Goal: Task Accomplishment & Management: Manage account settings

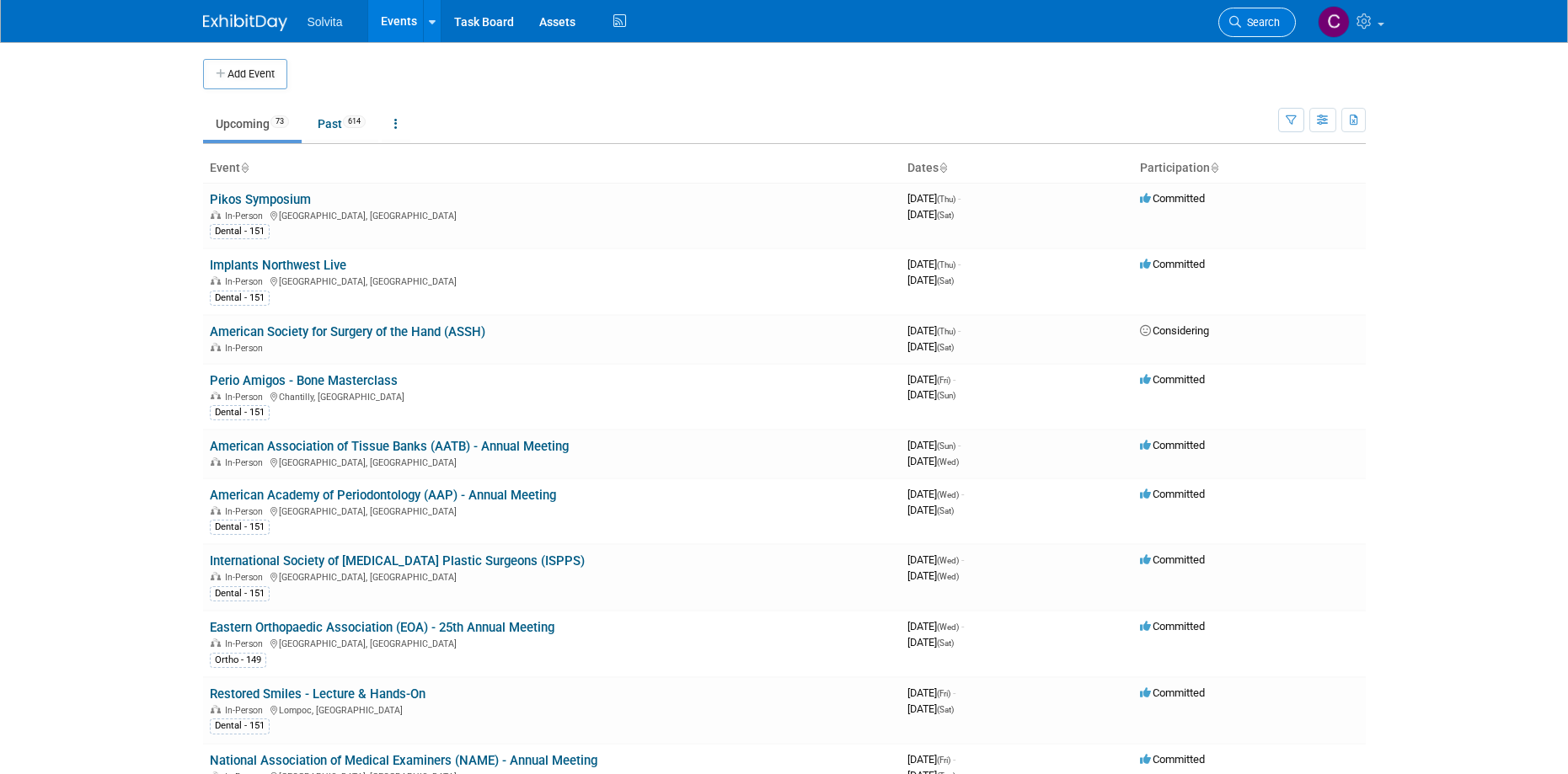
click at [1269, 28] on link "Search" at bounding box center [1257, 22] width 77 height 29
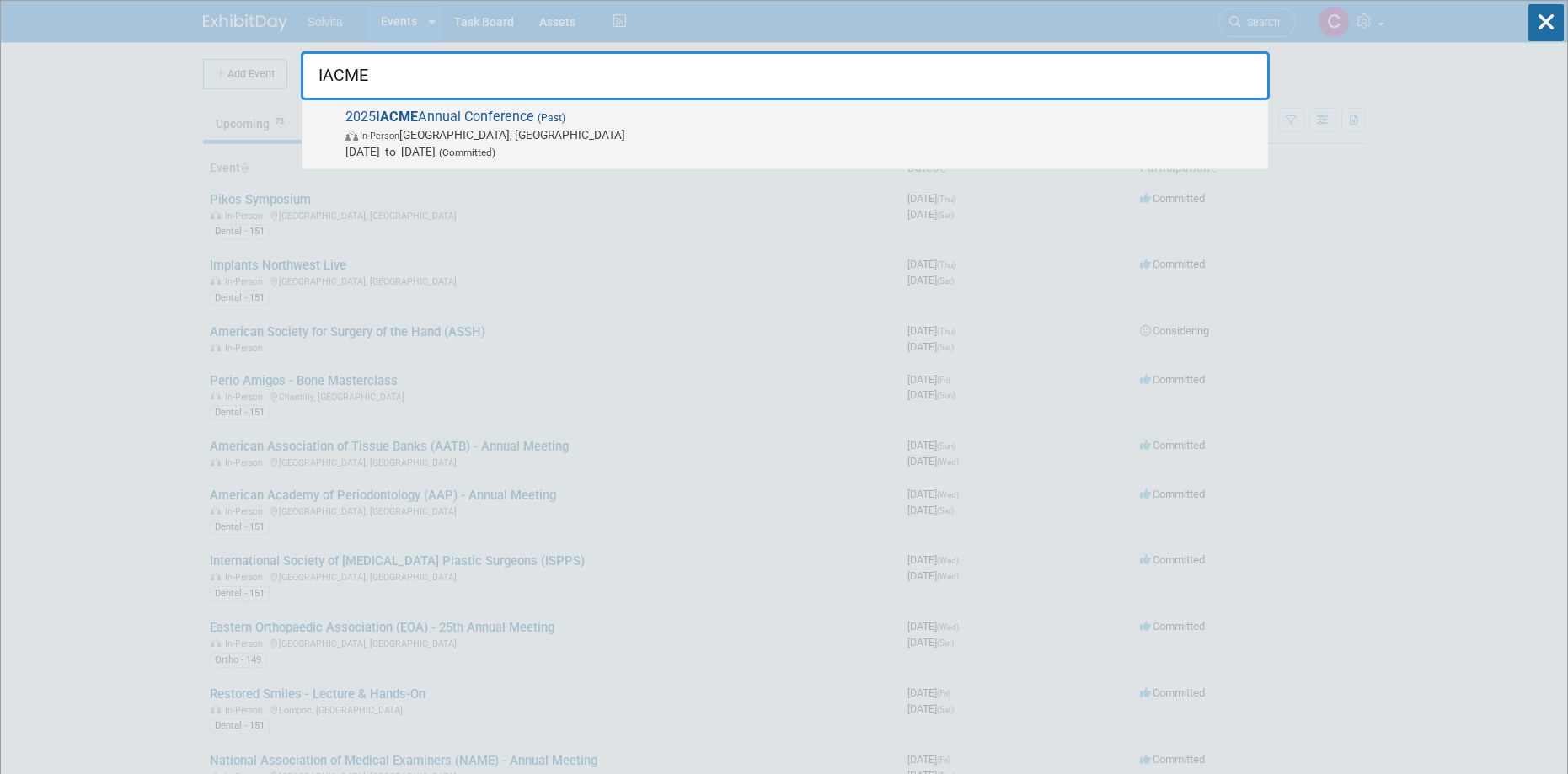
type input "IACME"
click at [542, 139] on span "In-Person Las Vegas, NV" at bounding box center [803, 135] width 914 height 17
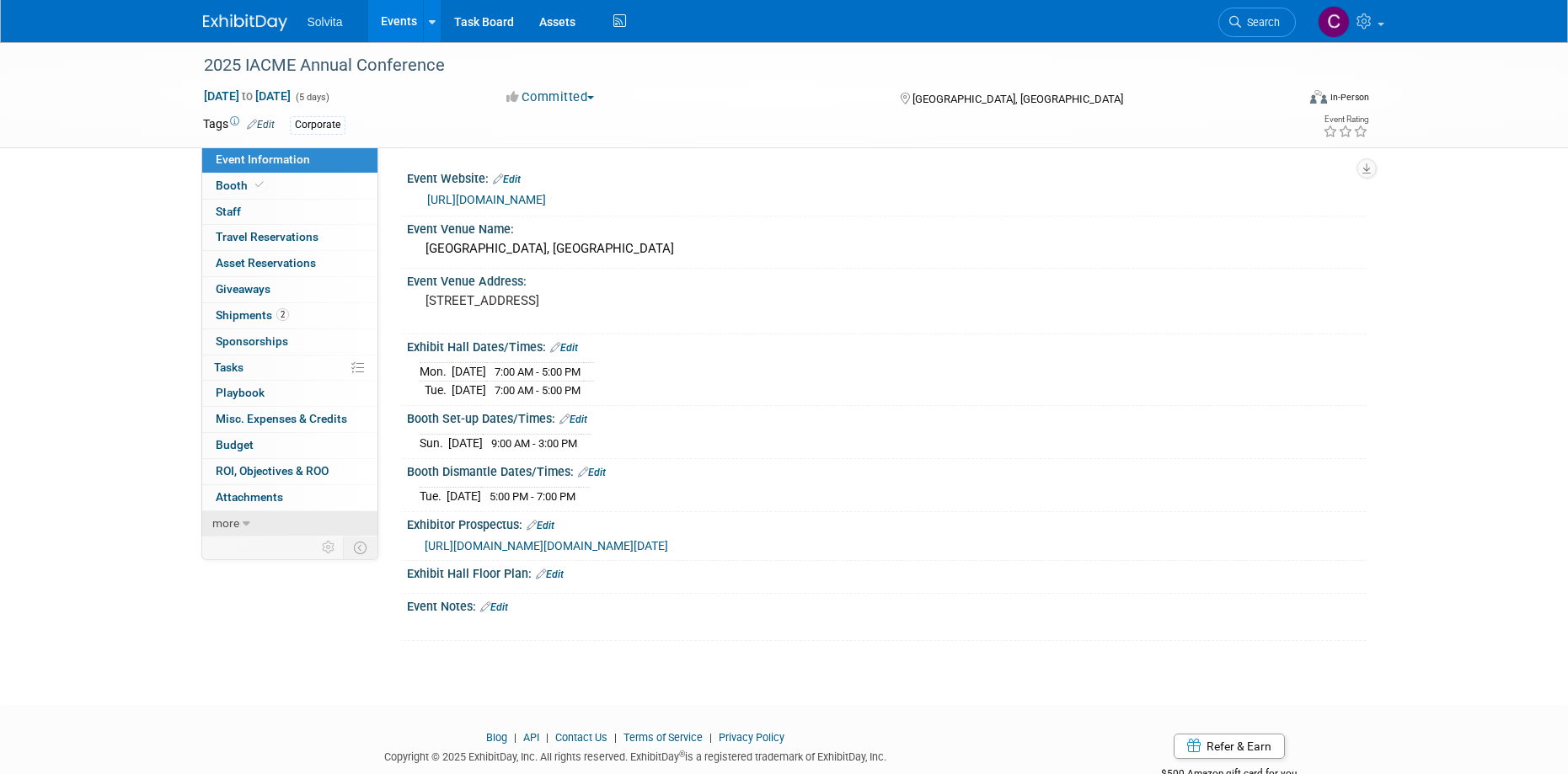
click at [256, 521] on link "more" at bounding box center [290, 523] width 176 height 25
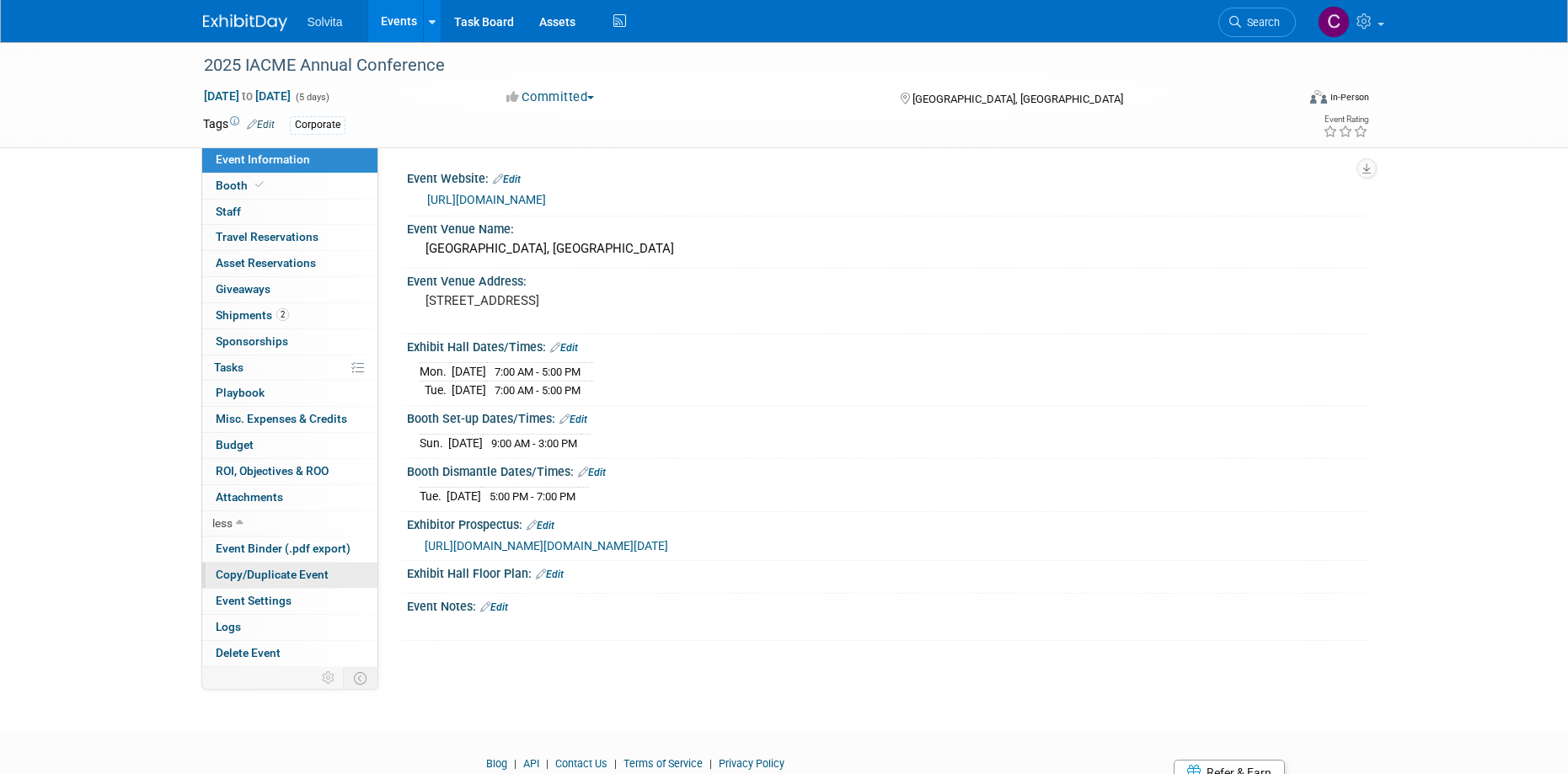
click at [263, 571] on span "Copy/Duplicate Event" at bounding box center [272, 575] width 113 height 14
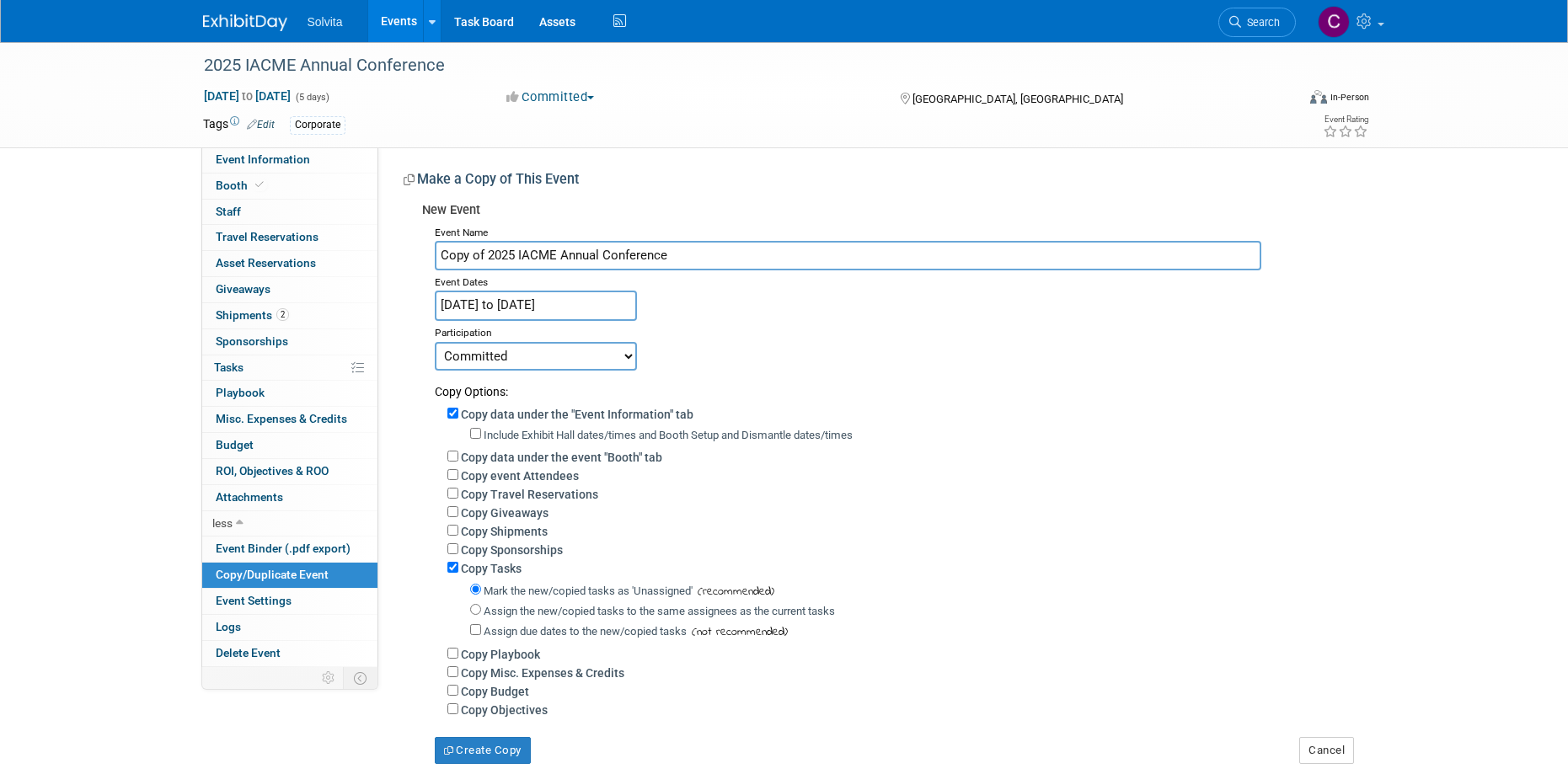
drag, startPoint x: 488, startPoint y: 255, endPoint x: 421, endPoint y: 263, distance: 67.5
click at [422, 263] on div "Event Name Copy of 2025 IACME Annual Conference Event Dates Jul 20, 2025 to Jul…" at bounding box center [887, 492] width 931 height 543
click at [469, 253] on input "2025 IACME Annual Conference" at bounding box center [848, 256] width 827 height 29
click at [662, 257] on input "2026 IACME Annual Conference" at bounding box center [848, 256] width 827 height 29
type input "2026 IACME Annual Conference"
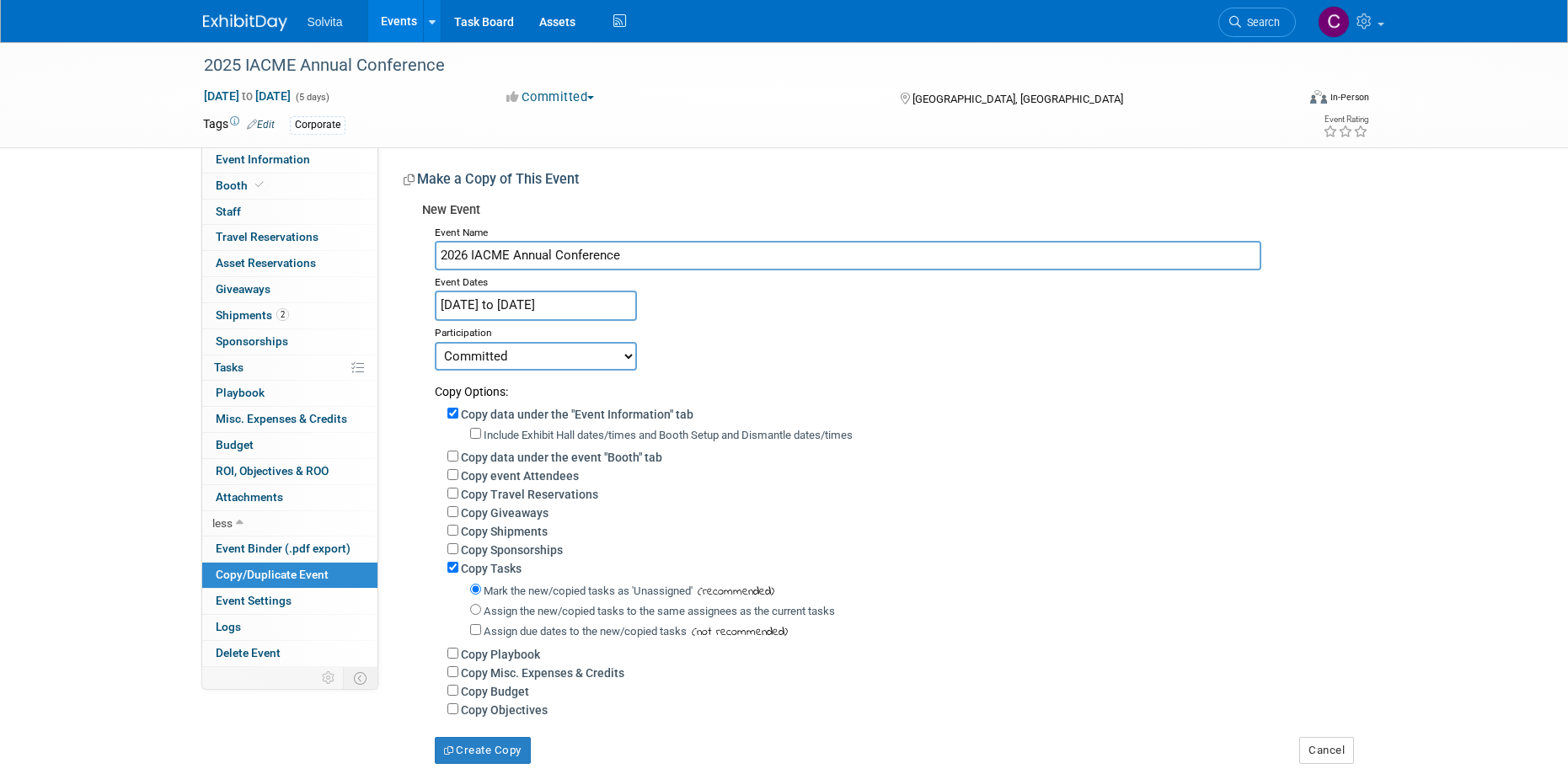
click at [523, 311] on input "Jul 20, 2025 to Jul 24, 2025" at bounding box center [536, 306] width 202 height 29
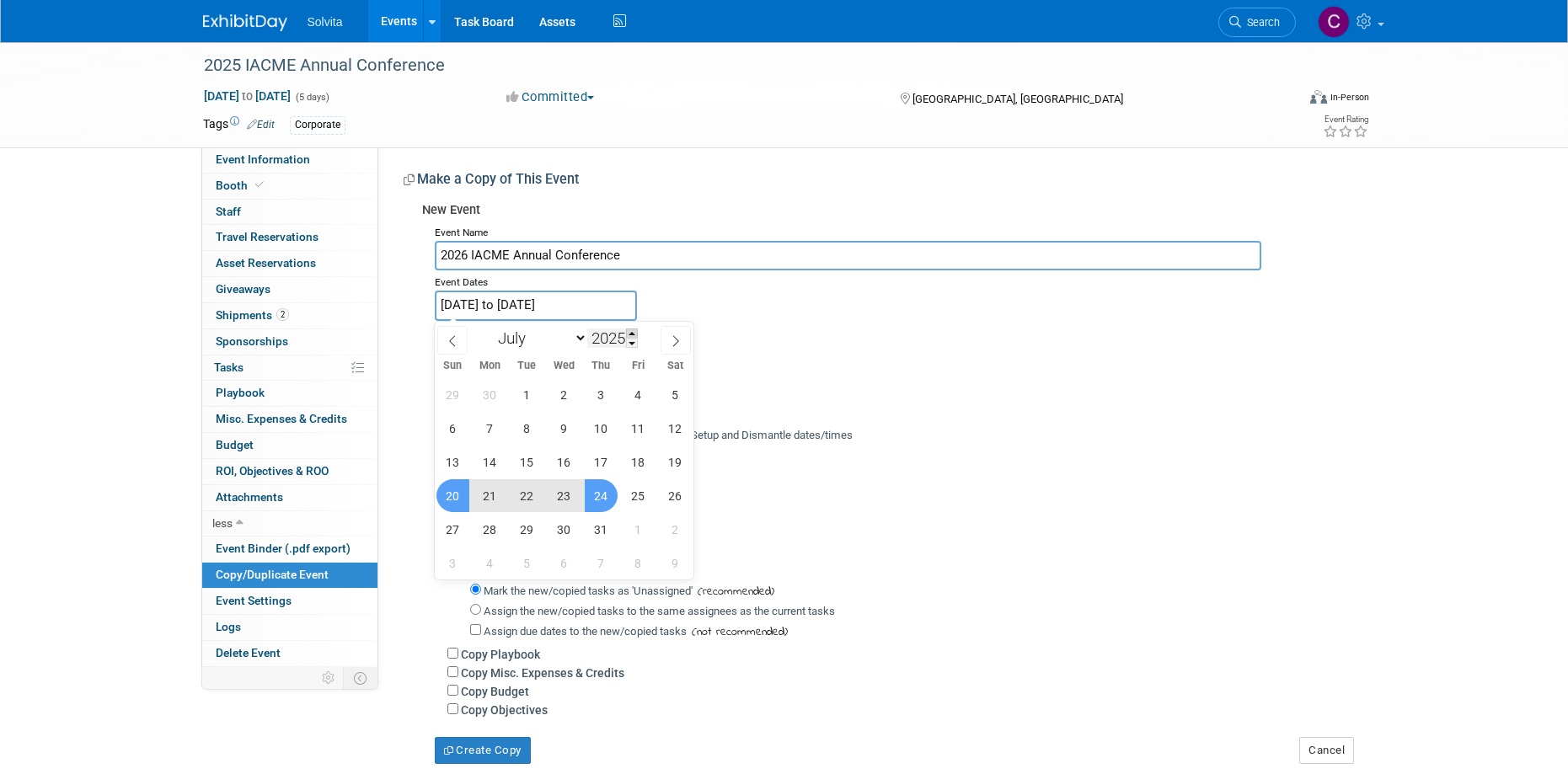
click at [633, 334] on span at bounding box center [632, 334] width 12 height 10
type input "2026"
click at [556, 339] on select "January February March April May June July August September October November De…" at bounding box center [539, 338] width 97 height 21
select select "2"
click at [491, 328] on select "January February March April May June July August September October November De…" at bounding box center [539, 338] width 97 height 21
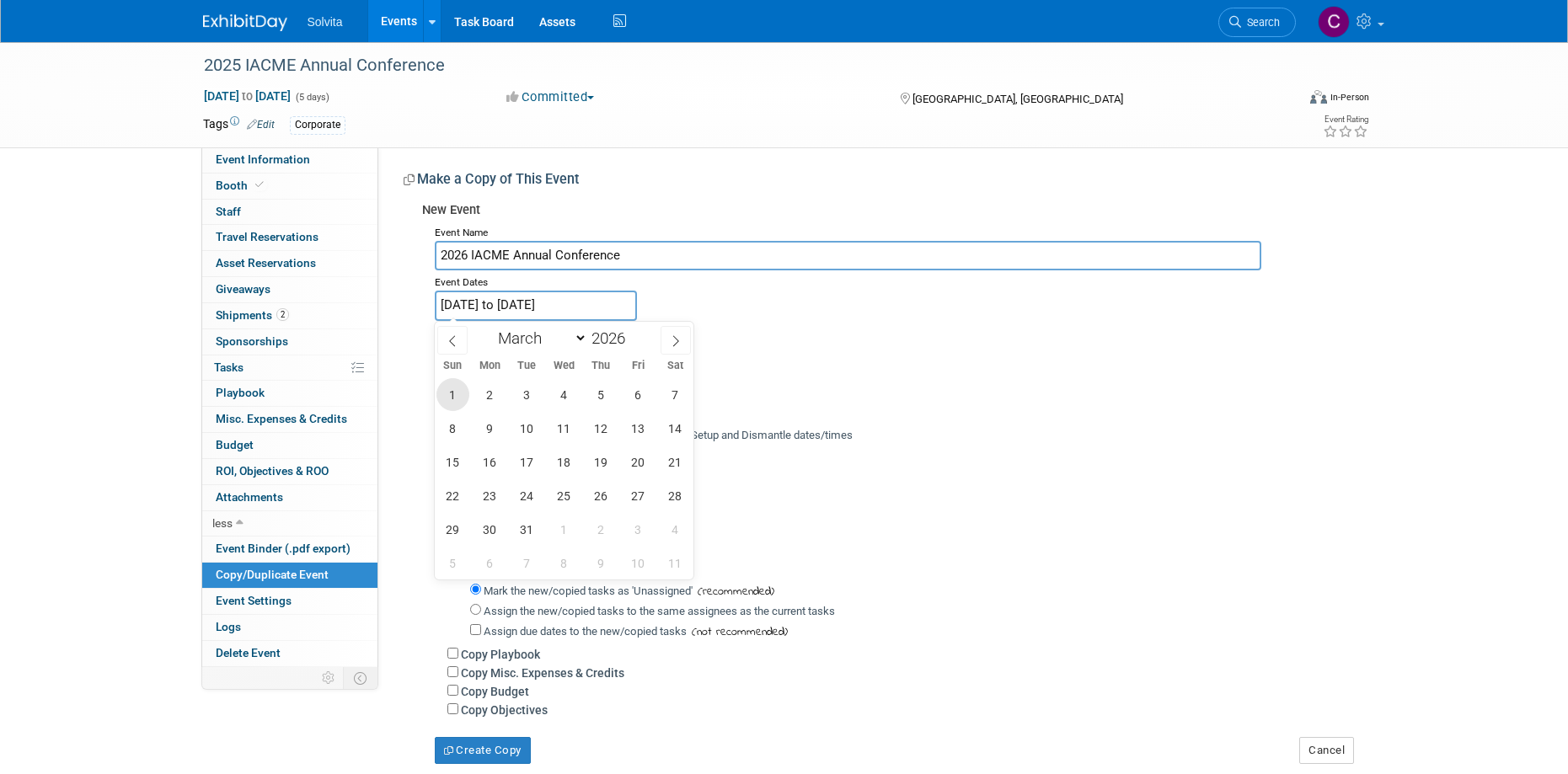
click at [450, 405] on span "1" at bounding box center [453, 394] width 33 height 33
click at [558, 393] on span "4" at bounding box center [564, 394] width 33 height 33
type input "[DATE] to [DATE]"
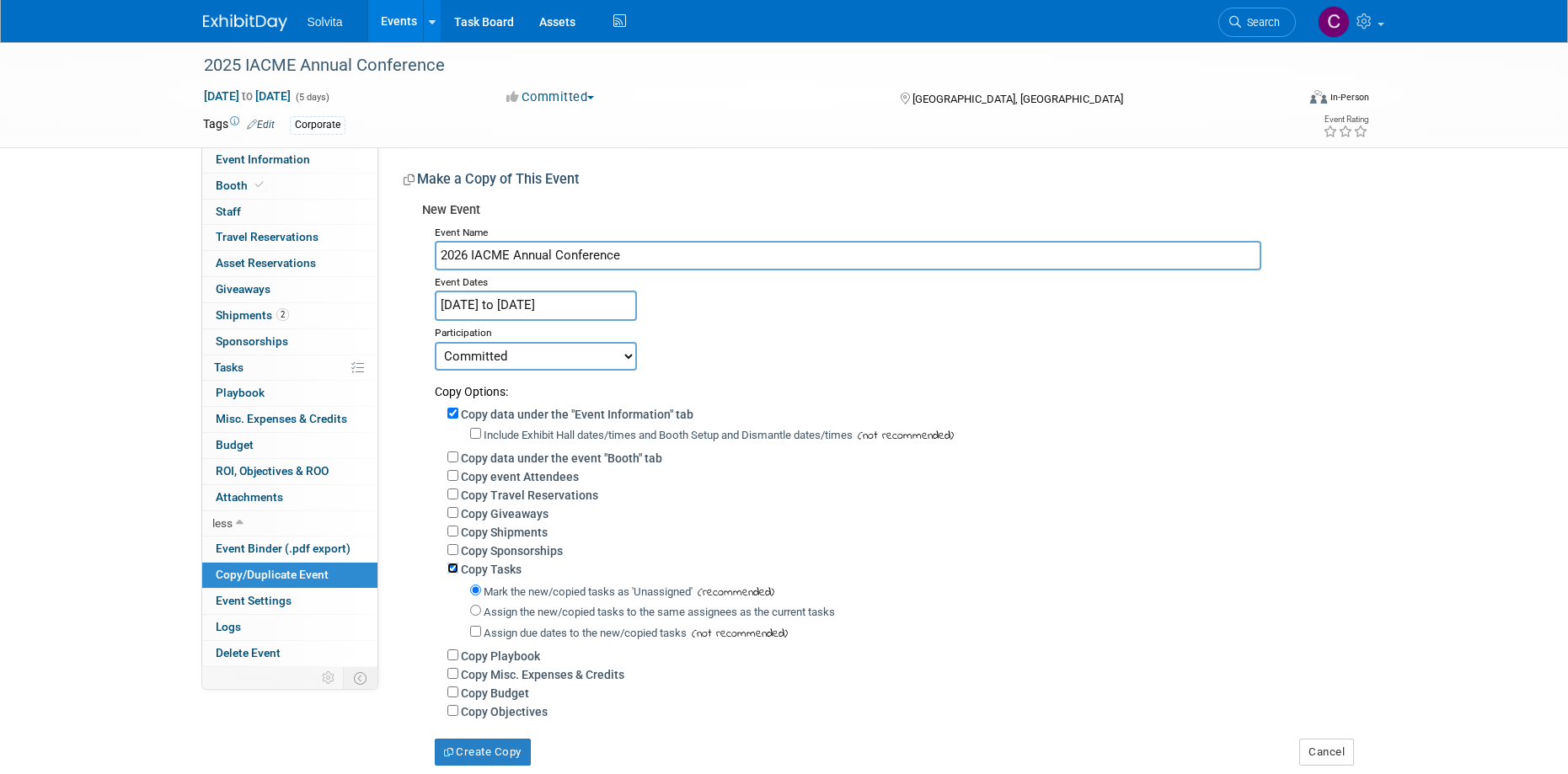
click at [450, 573] on input "Copy Tasks" at bounding box center [453, 568] width 11 height 11
checkbox input "false"
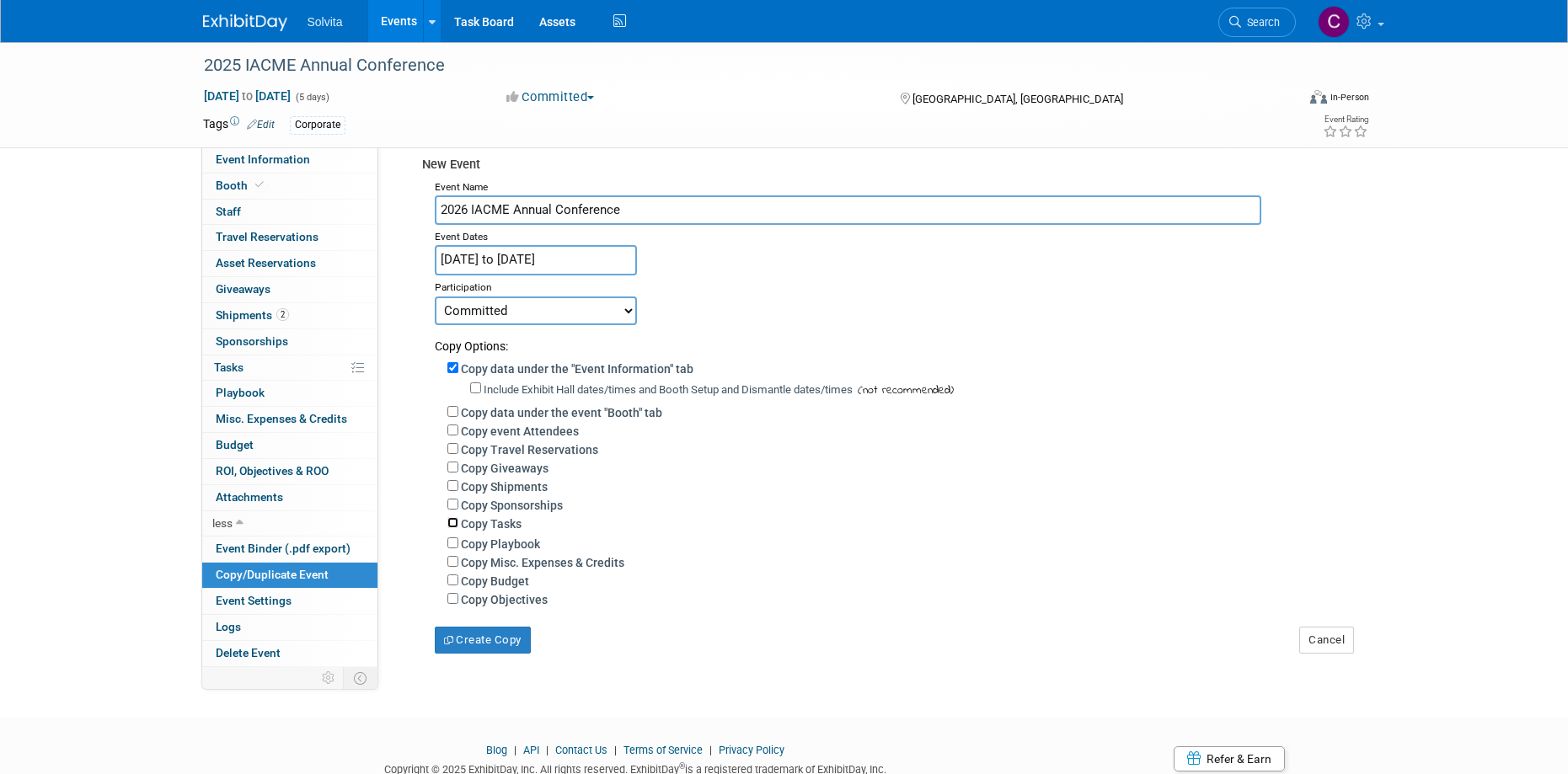
scroll to position [84, 0]
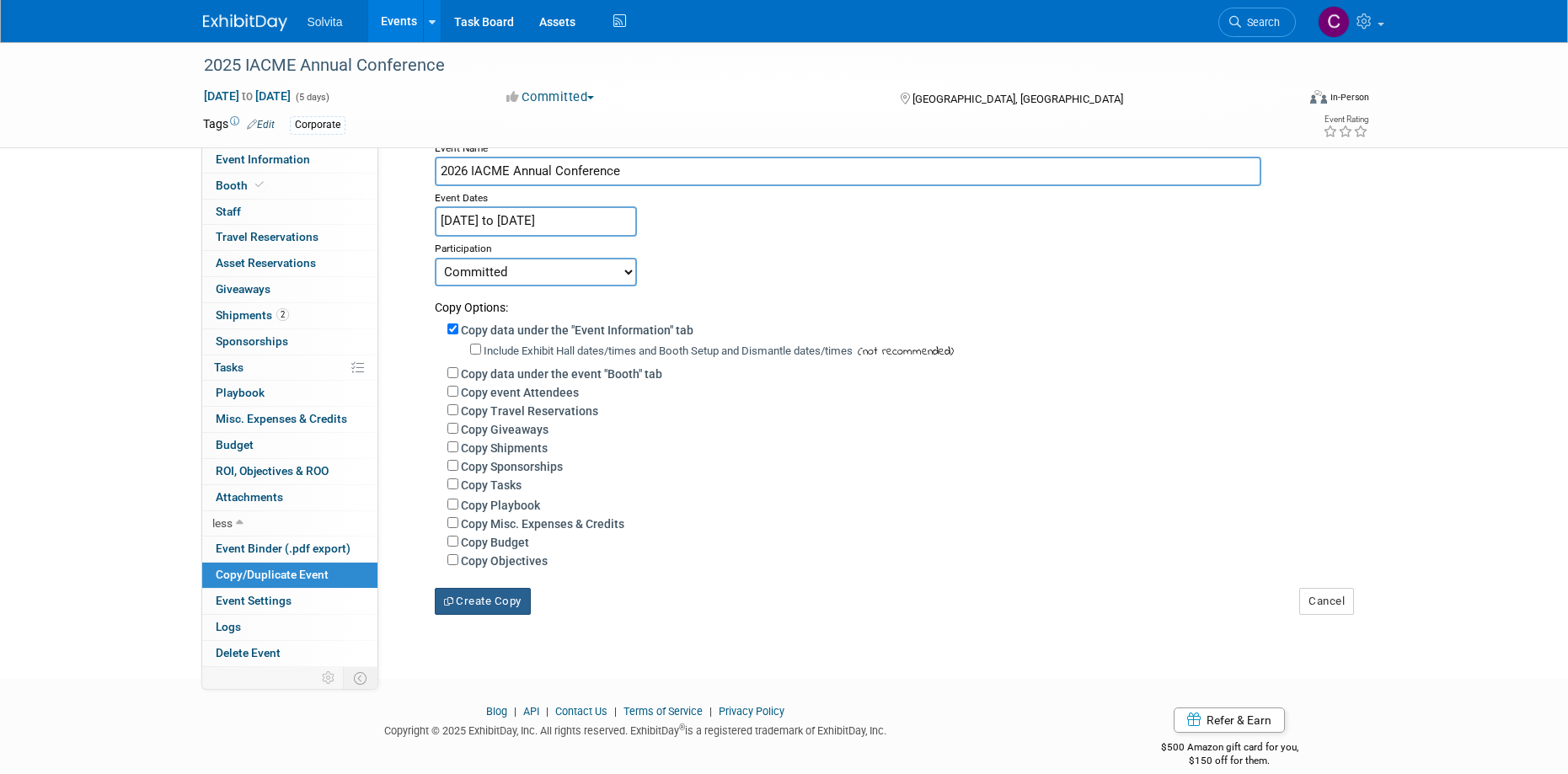
click at [516, 610] on button "Create Copy" at bounding box center [483, 601] width 96 height 27
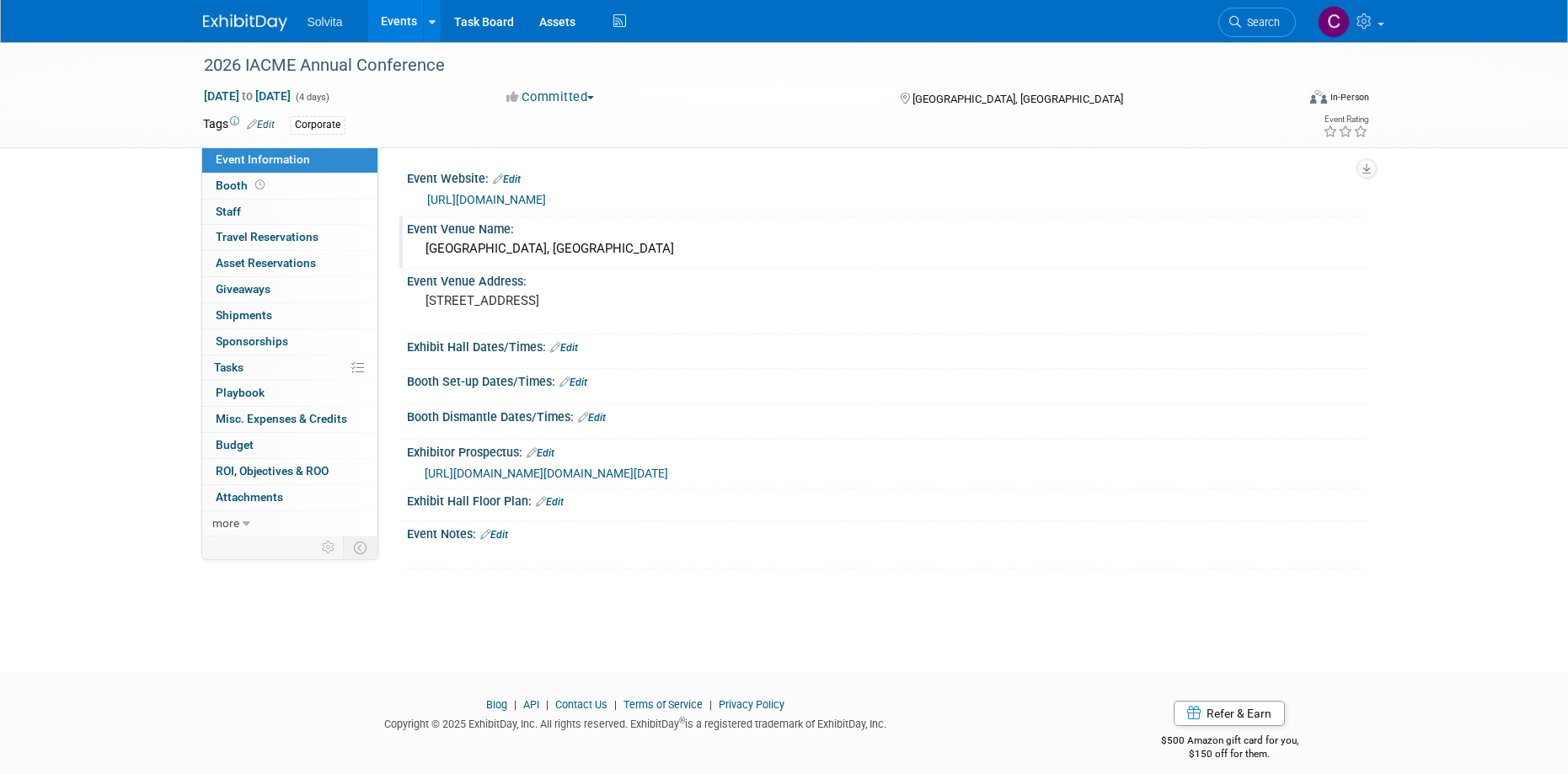
click at [585, 255] on div "[GEOGRAPHIC_DATA], [GEOGRAPHIC_DATA]" at bounding box center [886, 249] width 933 height 26
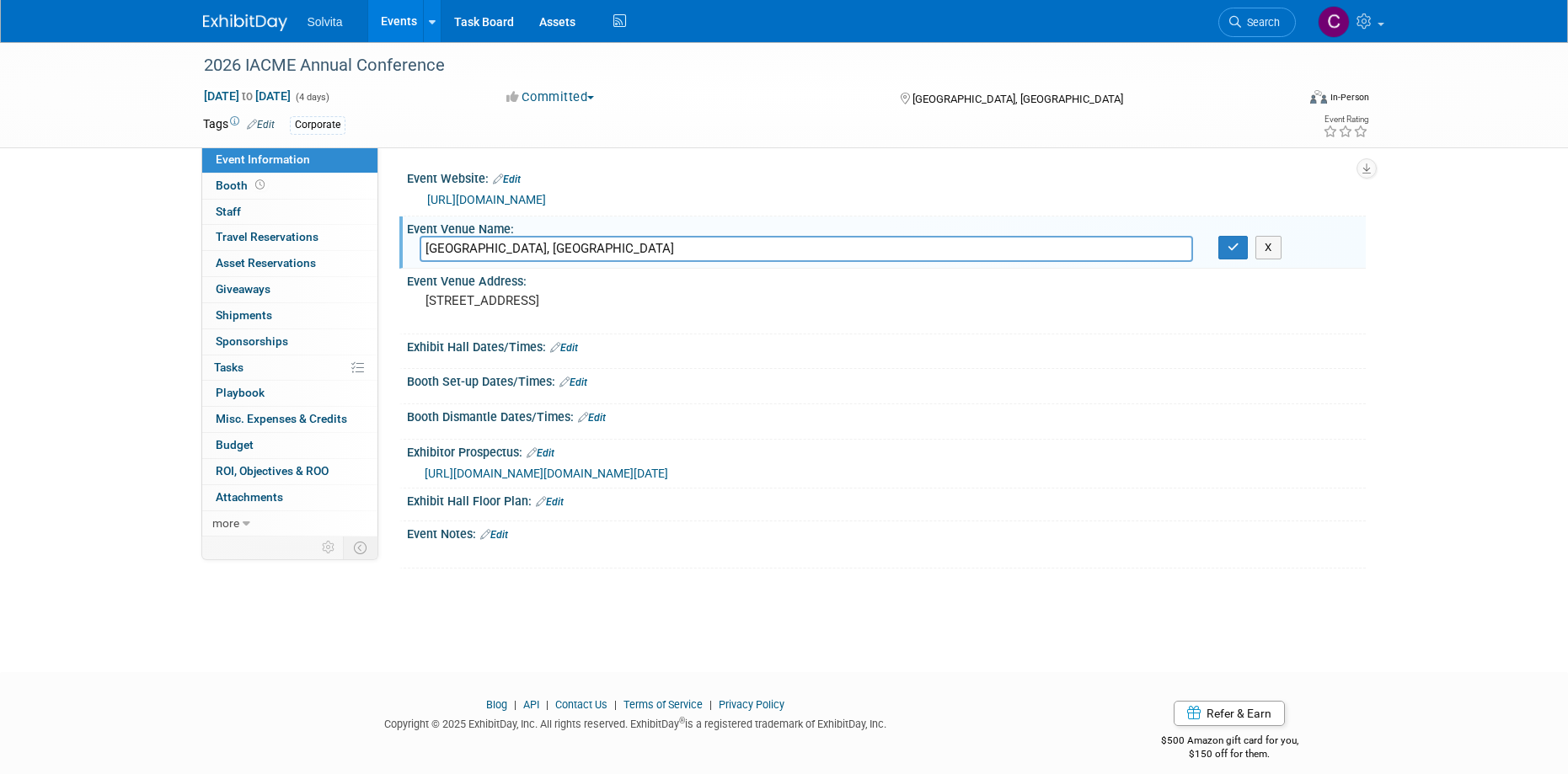
drag, startPoint x: 799, startPoint y: 246, endPoint x: 156, endPoint y: 199, distance: 644.7
click at [156, 199] on div "2026 IACME Annual Conference [DATE] to [DATE] (4 days) [DATE] to [DATE] Committ…" at bounding box center [784, 342] width 1568 height 600
click at [495, 307] on pre "[STREET_ADDRESS]" at bounding box center [606, 301] width 363 height 15
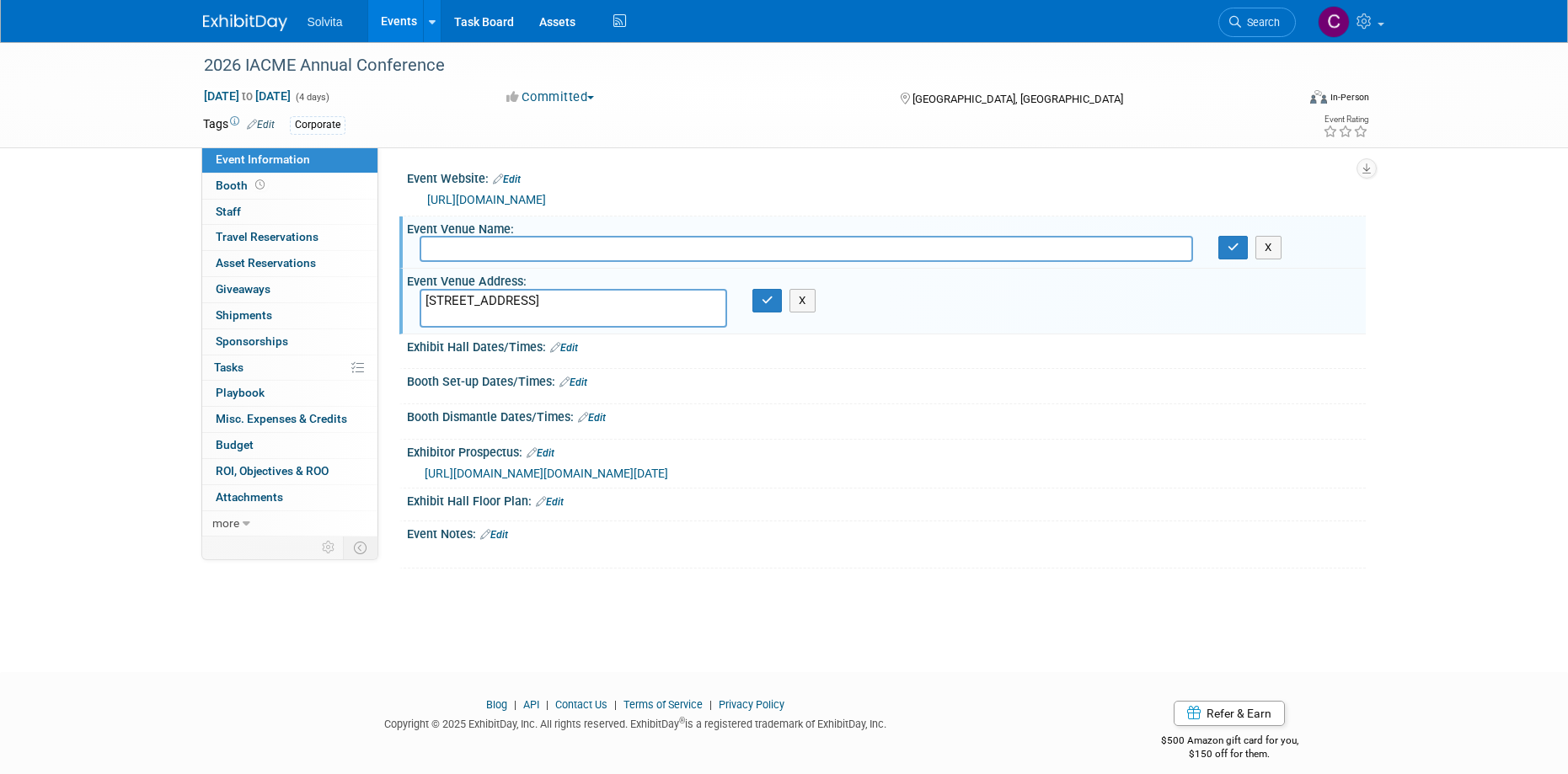
drag, startPoint x: 579, startPoint y: 318, endPoint x: 384, endPoint y: 284, distance: 197.9
click at [384, 284] on div "Event Website: Edit [URL][DOMAIN_NAME] Event Venue Name: [GEOGRAPHIC_DATA], [GE…" at bounding box center [871, 342] width 988 height 389
type textarea "[GEOGRAPHIC_DATA], [GEOGRAPHIC_DATA]"
click at [766, 306] on icon "button" at bounding box center [768, 300] width 12 height 11
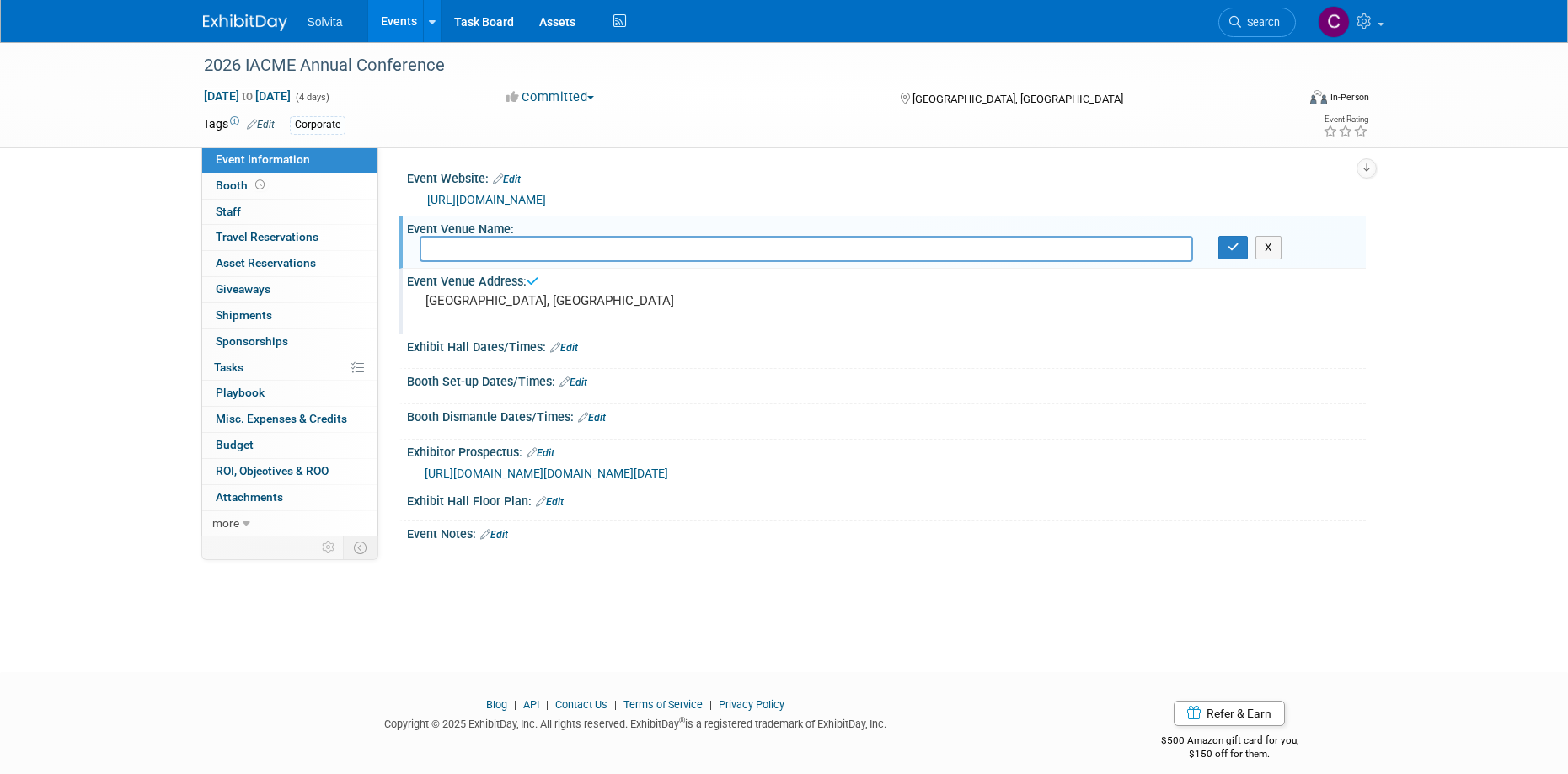
click at [555, 449] on link "Edit" at bounding box center [541, 454] width 28 height 12
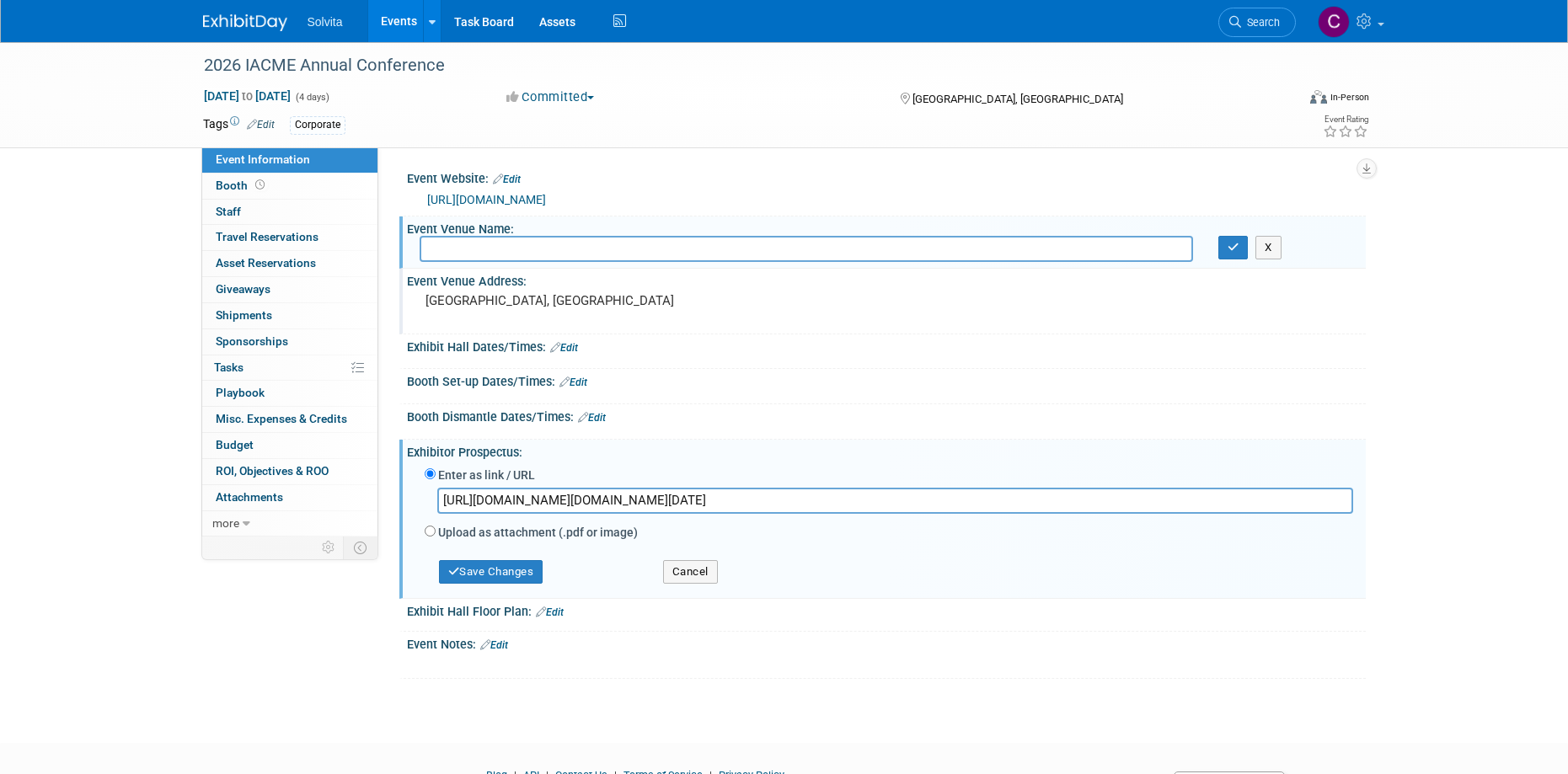
click at [662, 500] on input "[URL][DOMAIN_NAME][DOMAIN_NAME][DATE]" at bounding box center [896, 501] width 916 height 26
click at [535, 576] on button "Save Changes" at bounding box center [491, 572] width 104 height 23
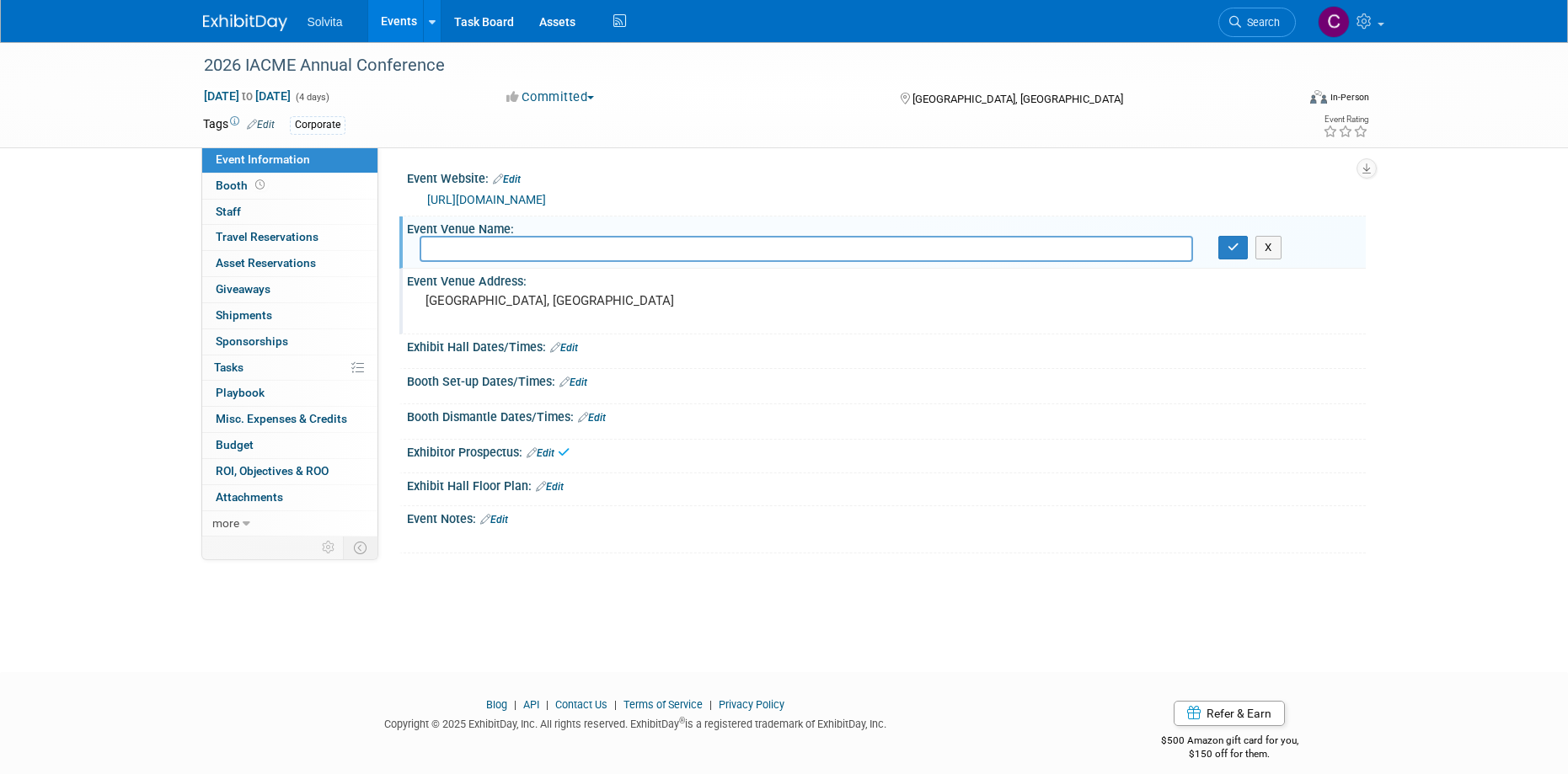
click at [546, 198] on link "[URL][DOMAIN_NAME]" at bounding box center [487, 200] width 119 height 14
click at [462, 245] on input "text" at bounding box center [806, 249] width 773 height 26
paste input "Radisson Blu – [GEOGRAPHIC_DATA] in [GEOGRAPHIC_DATA], [GEOGRAPHIC_DATA]."
click at [602, 247] on input "Radisson Blu – [GEOGRAPHIC_DATA] in [GEOGRAPHIC_DATA], [GEOGRAPHIC_DATA]." at bounding box center [806, 249] width 773 height 26
drag, startPoint x: 499, startPoint y: 247, endPoint x: 750, endPoint y: 249, distance: 251.0
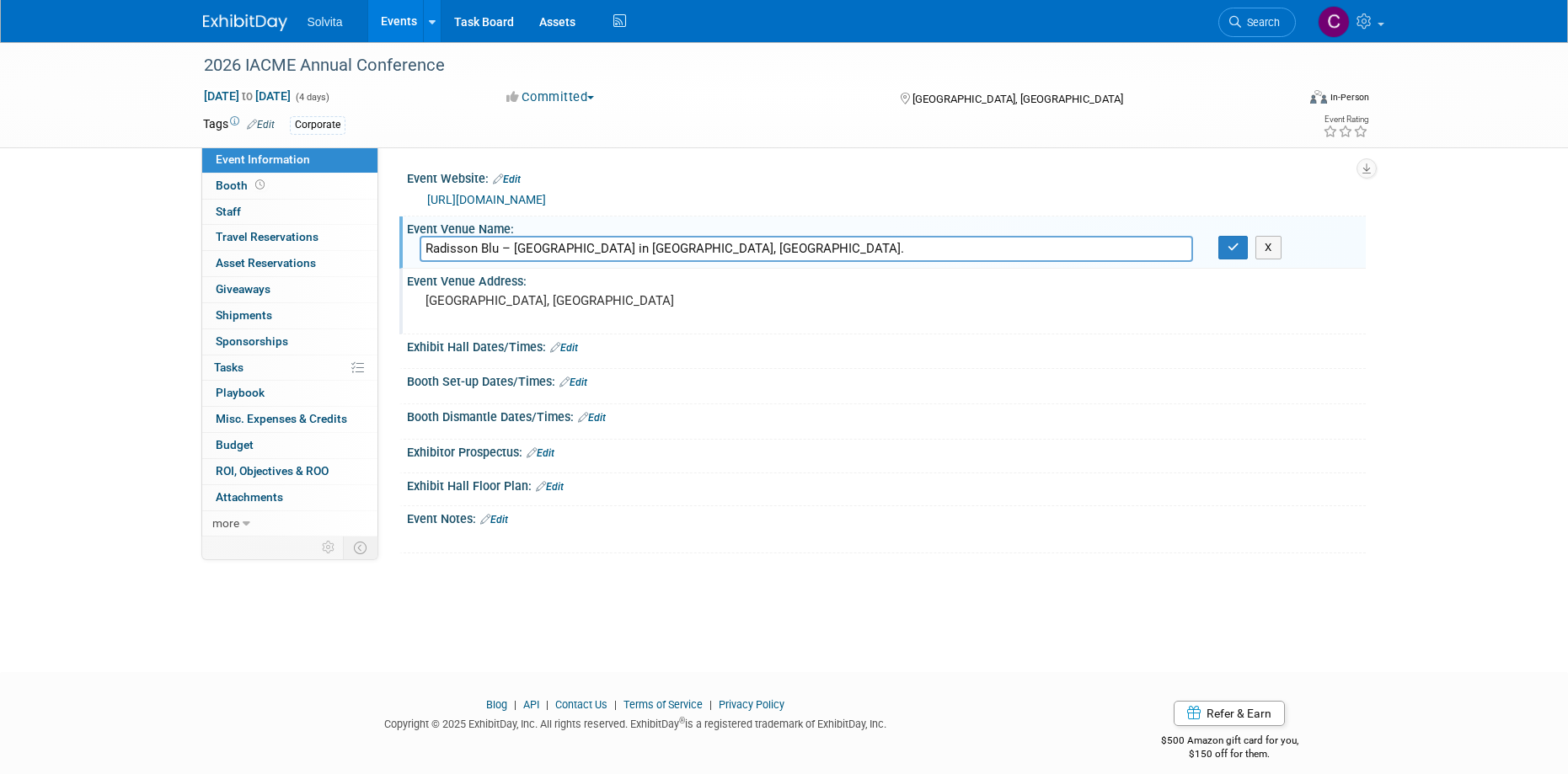
click at [750, 249] on input "Radisson Blu – [GEOGRAPHIC_DATA] in [GEOGRAPHIC_DATA], [GEOGRAPHIC_DATA]." at bounding box center [806, 249] width 773 height 26
drag, startPoint x: 518, startPoint y: 248, endPoint x: 381, endPoint y: 245, distance: 137.0
click at [381, 245] on div "Event Website: Edit [URL][DOMAIN_NAME] Event Venue Name: [GEOGRAPHIC_DATA], [GE…" at bounding box center [871, 342] width 988 height 389
type input "Radisson Blu"
click at [1241, 252] on button "button" at bounding box center [1233, 247] width 30 height 23
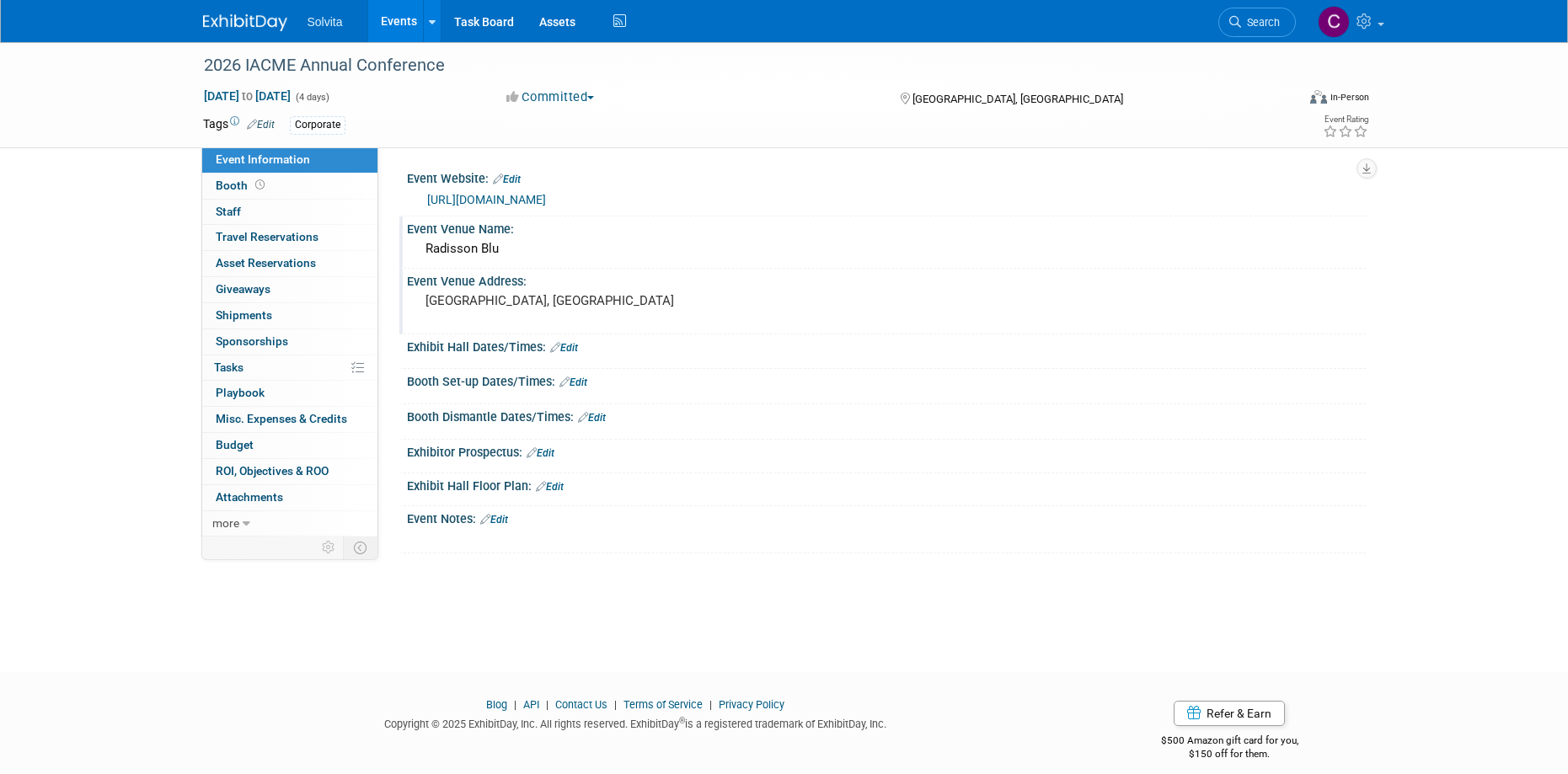
click at [593, 253] on div "Radisson Blu" at bounding box center [886, 249] width 933 height 26
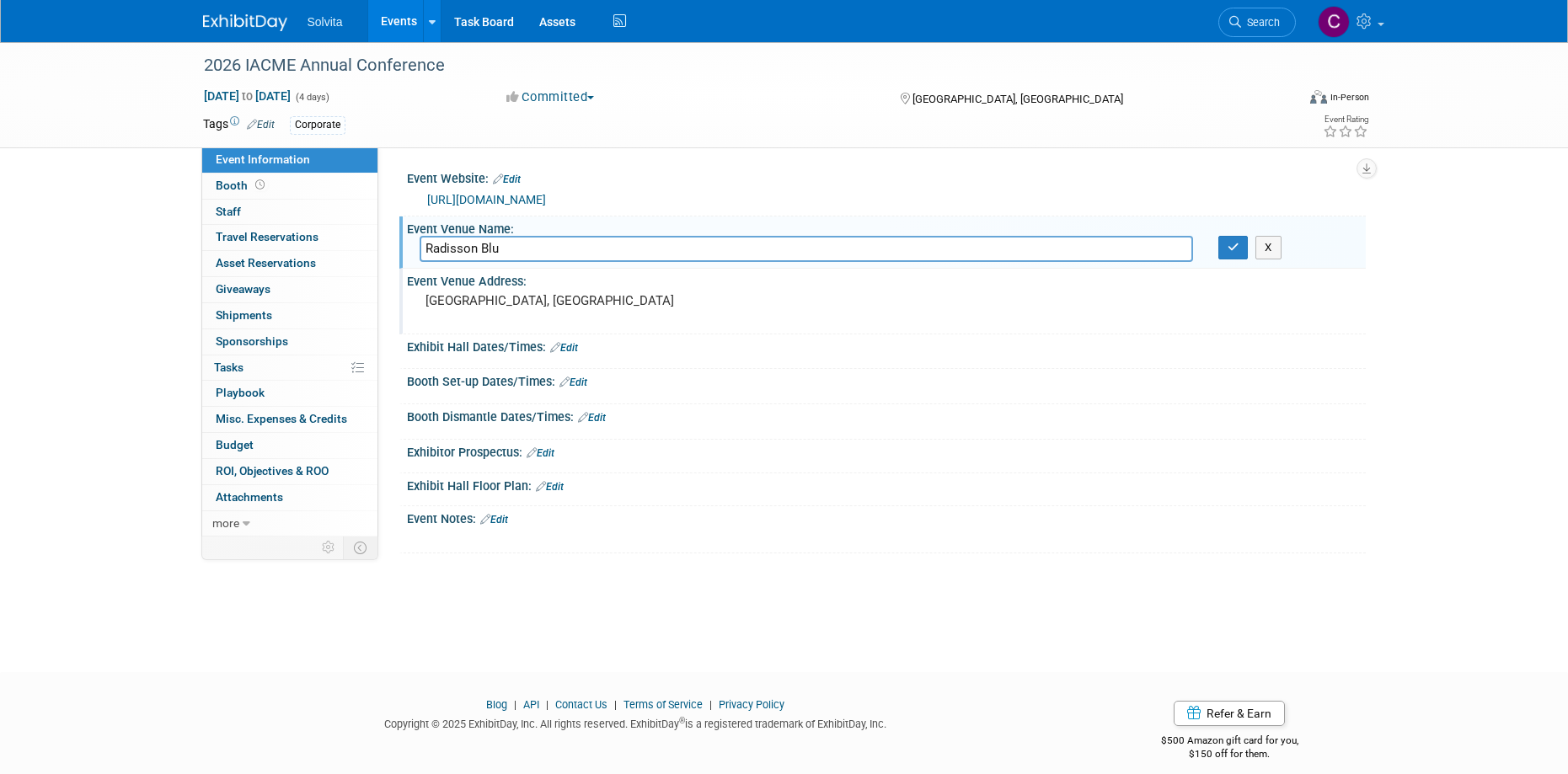
drag, startPoint x: 605, startPoint y: 251, endPoint x: 396, endPoint y: 242, distance: 209.2
click at [396, 242] on div "Event Website: Edit [URL][DOMAIN_NAME] Event Venue Name: Radisson Blu Radisson …" at bounding box center [871, 342] width 988 height 389
type input "Radisson Blu [GEOGRAPHIC_DATA]"
click at [1232, 250] on icon "button" at bounding box center [1234, 247] width 12 height 11
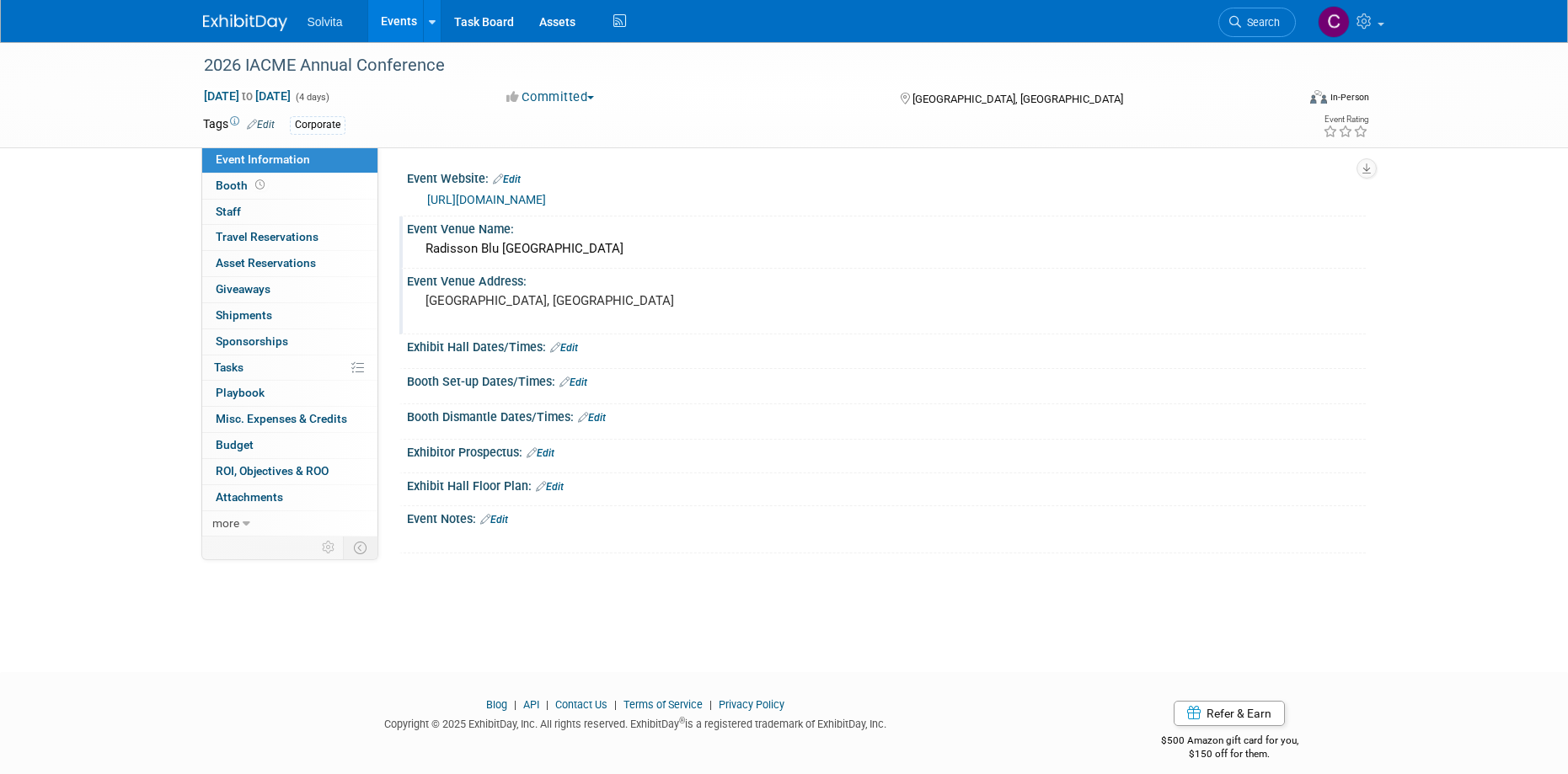
click at [510, 301] on pre "[GEOGRAPHIC_DATA], [GEOGRAPHIC_DATA]" at bounding box center [606, 301] width 363 height 15
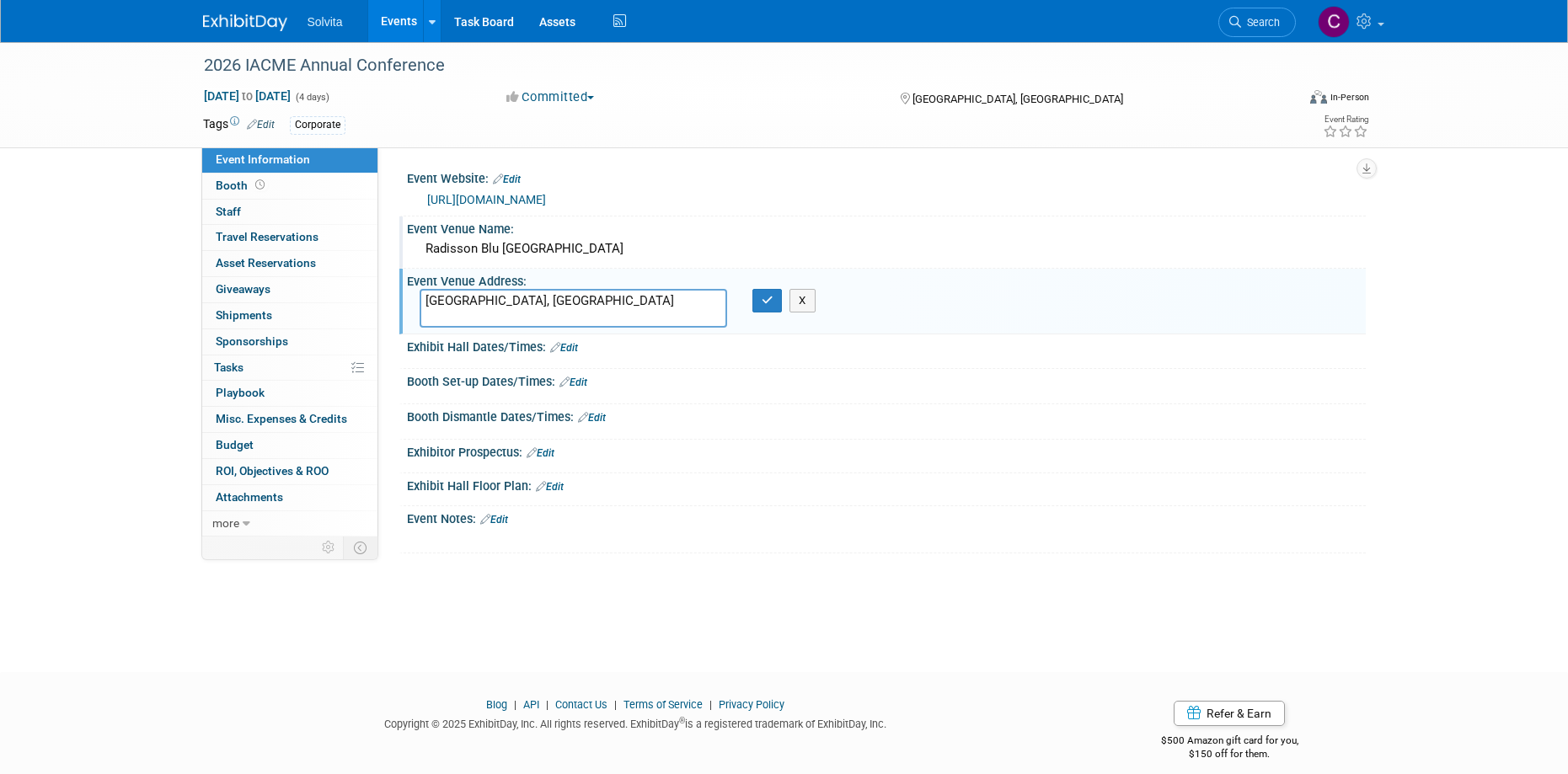
drag, startPoint x: 426, startPoint y: 302, endPoint x: 620, endPoint y: 302, distance: 194.0
click at [618, 302] on textarea "[GEOGRAPHIC_DATA], [GEOGRAPHIC_DATA]" at bounding box center [573, 308] width 307 height 39
click at [531, 301] on textarea "[STREET_ADDRESS][PERSON_NAME]" at bounding box center [573, 308] width 307 height 39
type textarea "[STREET_ADDRESS][PERSON_NAME][PERSON_NAME]"
click at [760, 303] on button "button" at bounding box center [767, 300] width 30 height 23
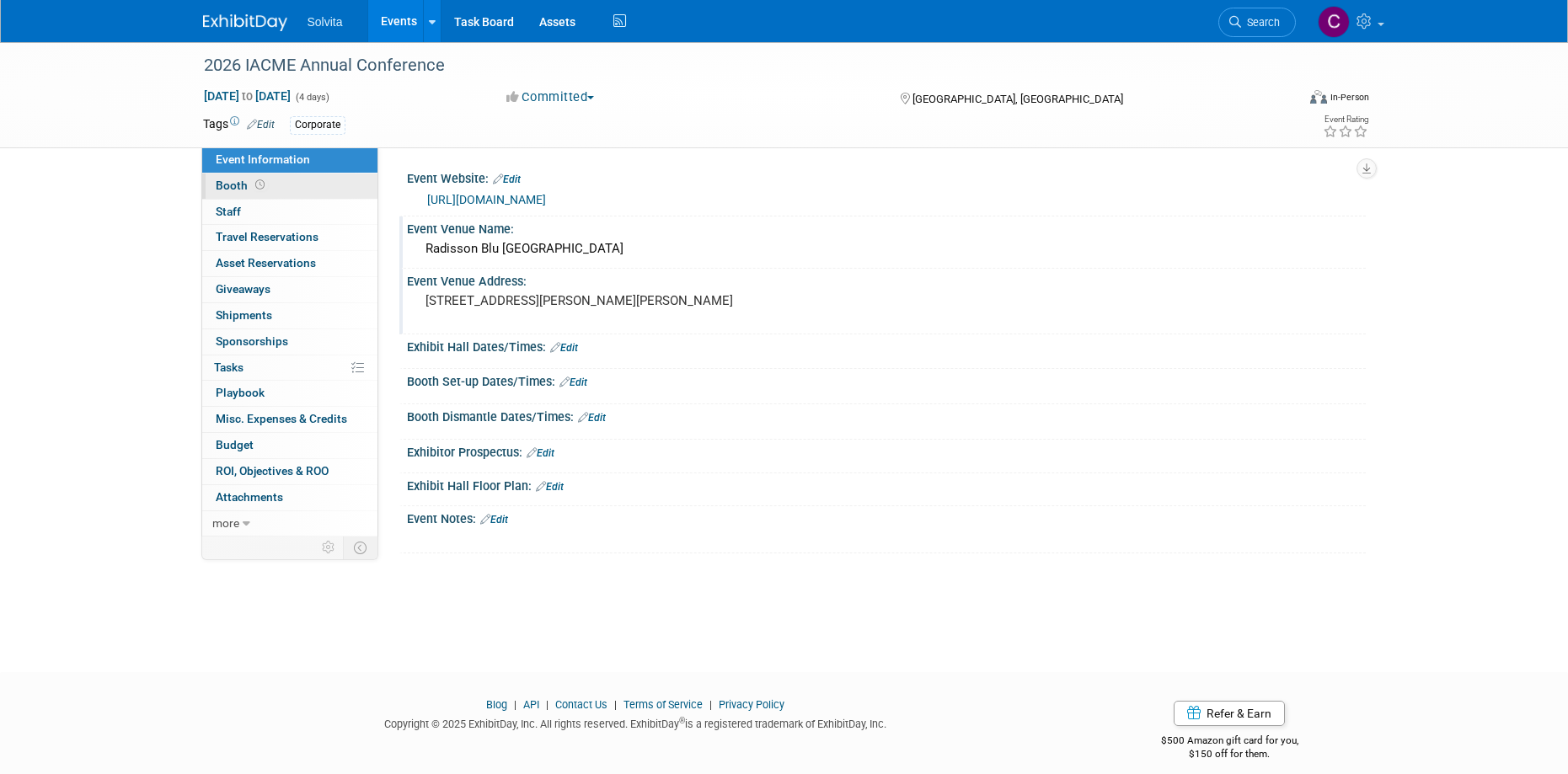
click at [228, 184] on span "Booth" at bounding box center [242, 185] width 53 height 14
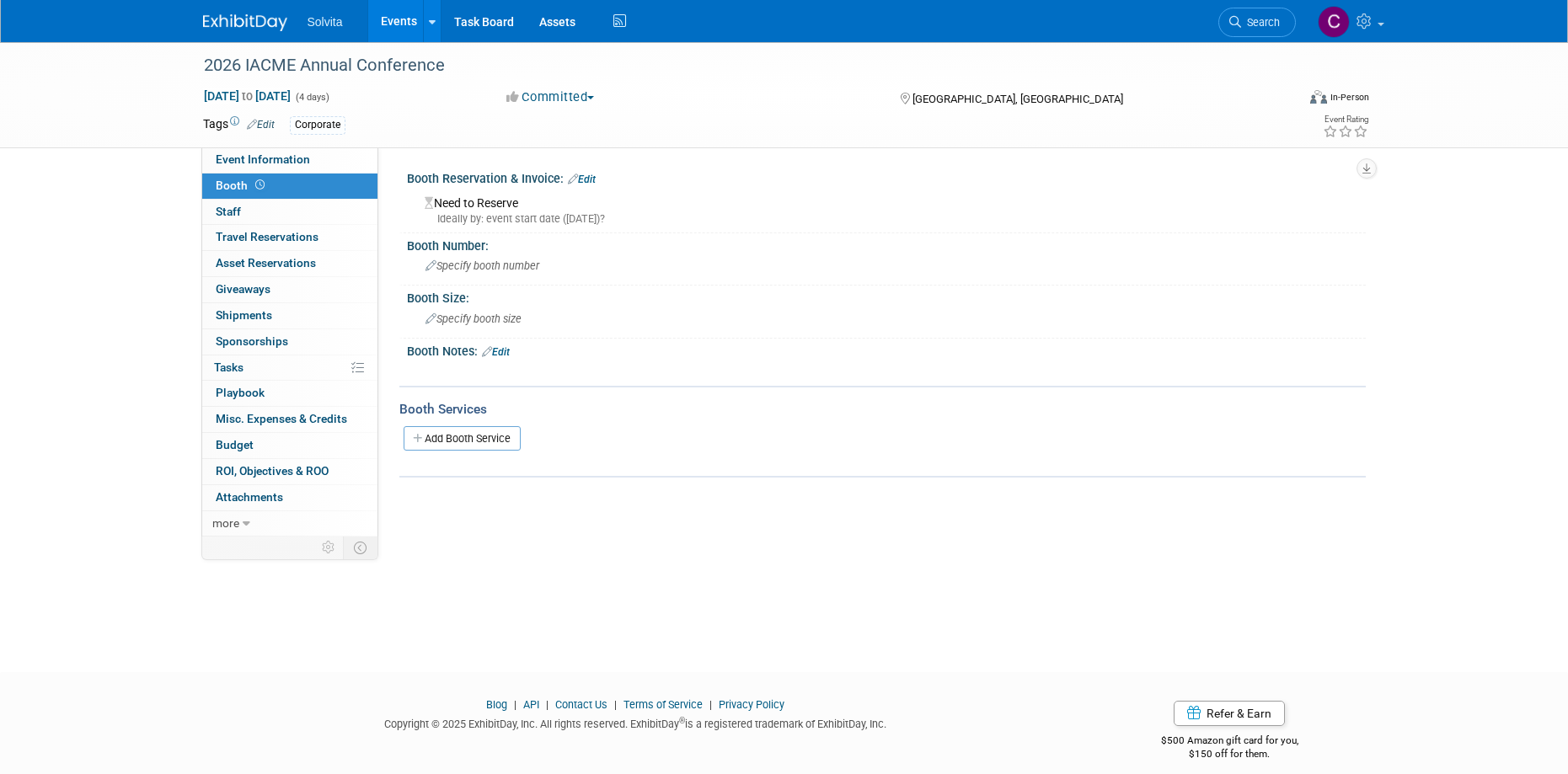
click at [493, 199] on div "Need to Reserve Ideally by: event start date ([DATE])?" at bounding box center [886, 208] width 933 height 36
click at [563, 215] on div "Ideally by: event start date ([DATE])?" at bounding box center [889, 220] width 929 height 15
click at [581, 183] on link "Edit" at bounding box center [582, 180] width 28 height 12
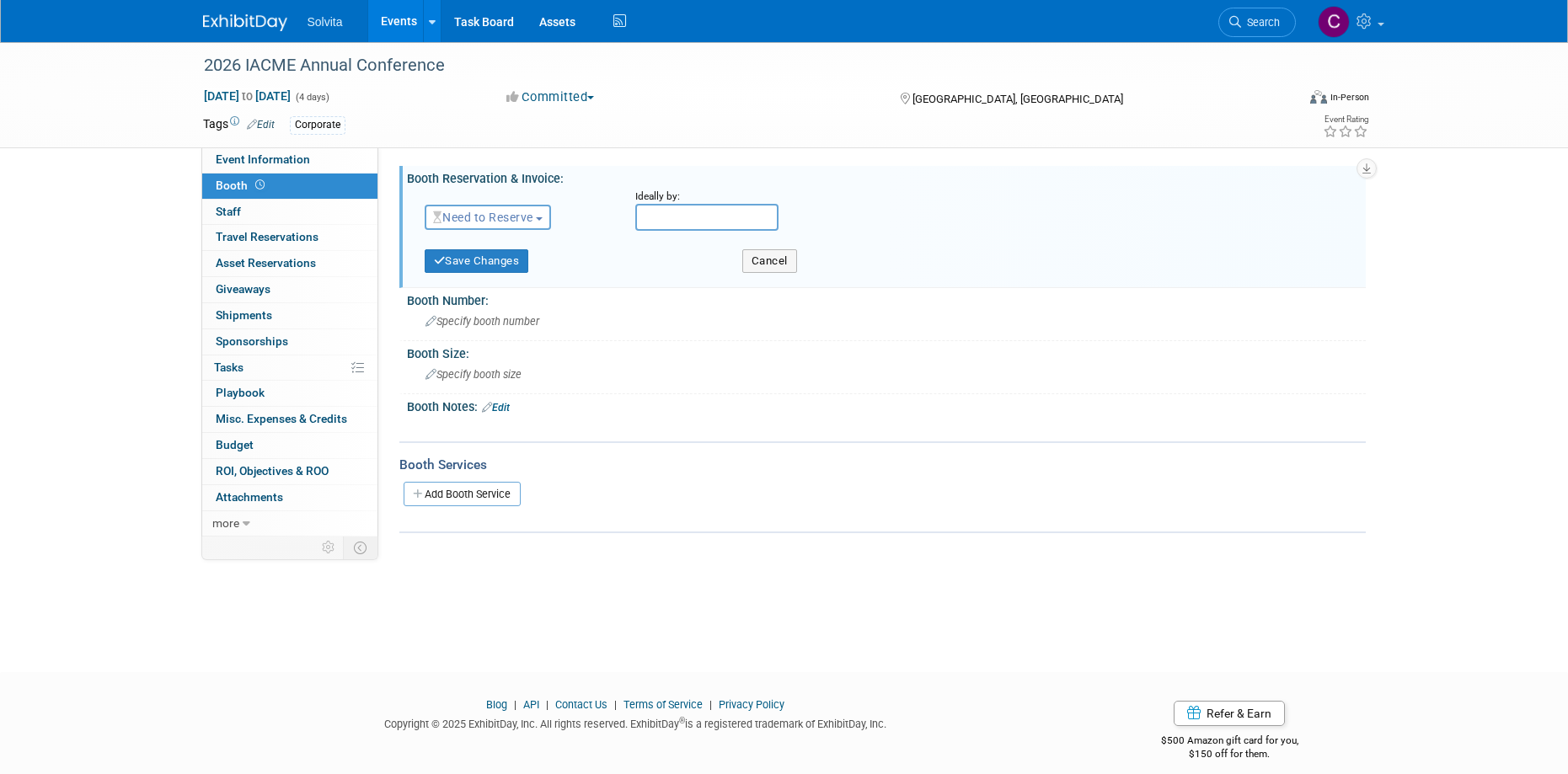
click at [523, 213] on span "Need to Reserve" at bounding box center [483, 218] width 100 height 14
click at [528, 274] on link "Reserved" at bounding box center [515, 269] width 180 height 23
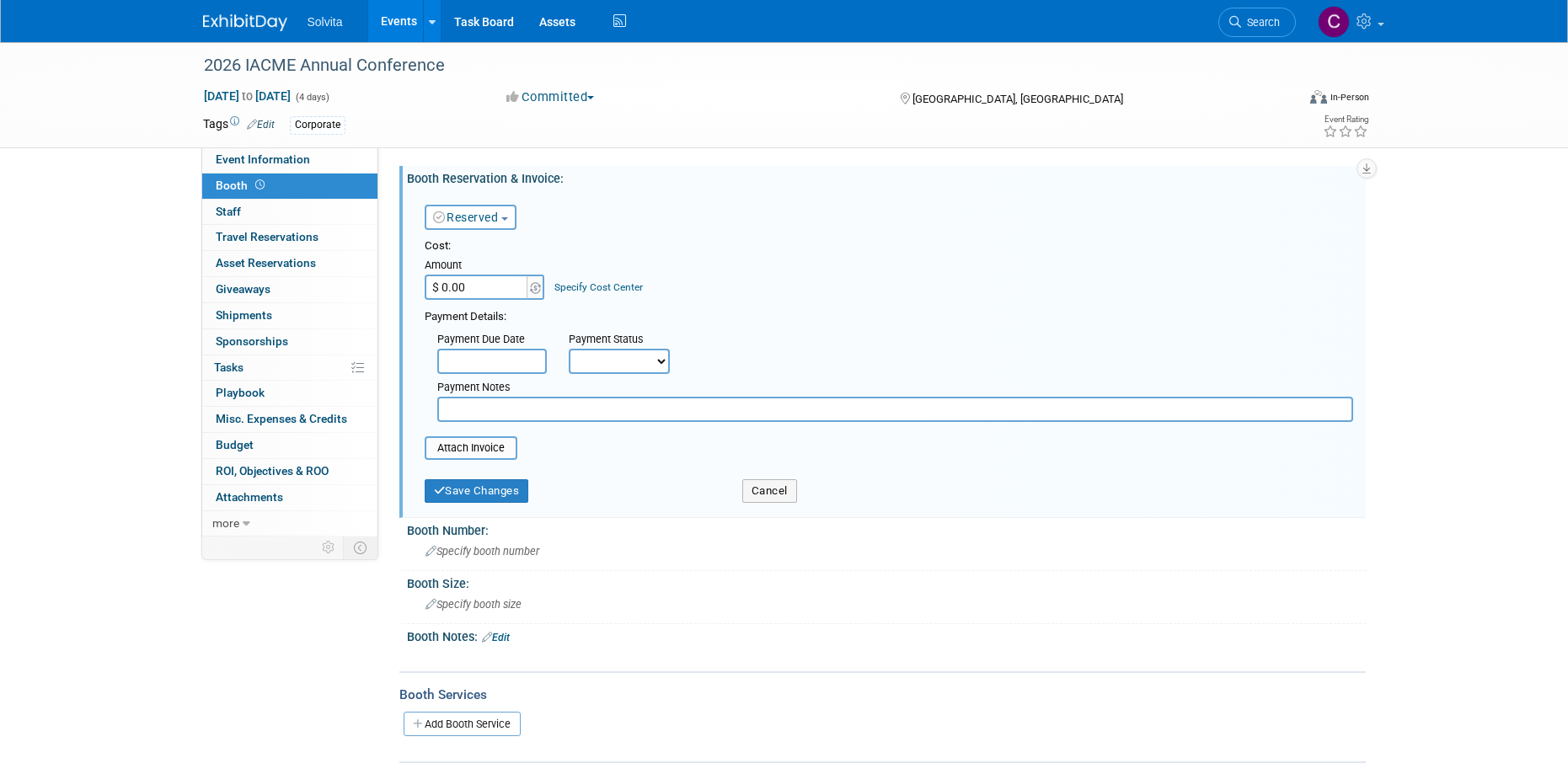
click at [467, 297] on input "$ 0.00" at bounding box center [477, 287] width 105 height 25
type input "$ 1,200.00"
click at [624, 365] on select "Not Paid Yet Partially Paid Paid in Full" at bounding box center [619, 361] width 101 height 25
select select "3"
click at [569, 349] on select "Not Paid Yet Partially Paid Paid in Full" at bounding box center [619, 361] width 101 height 25
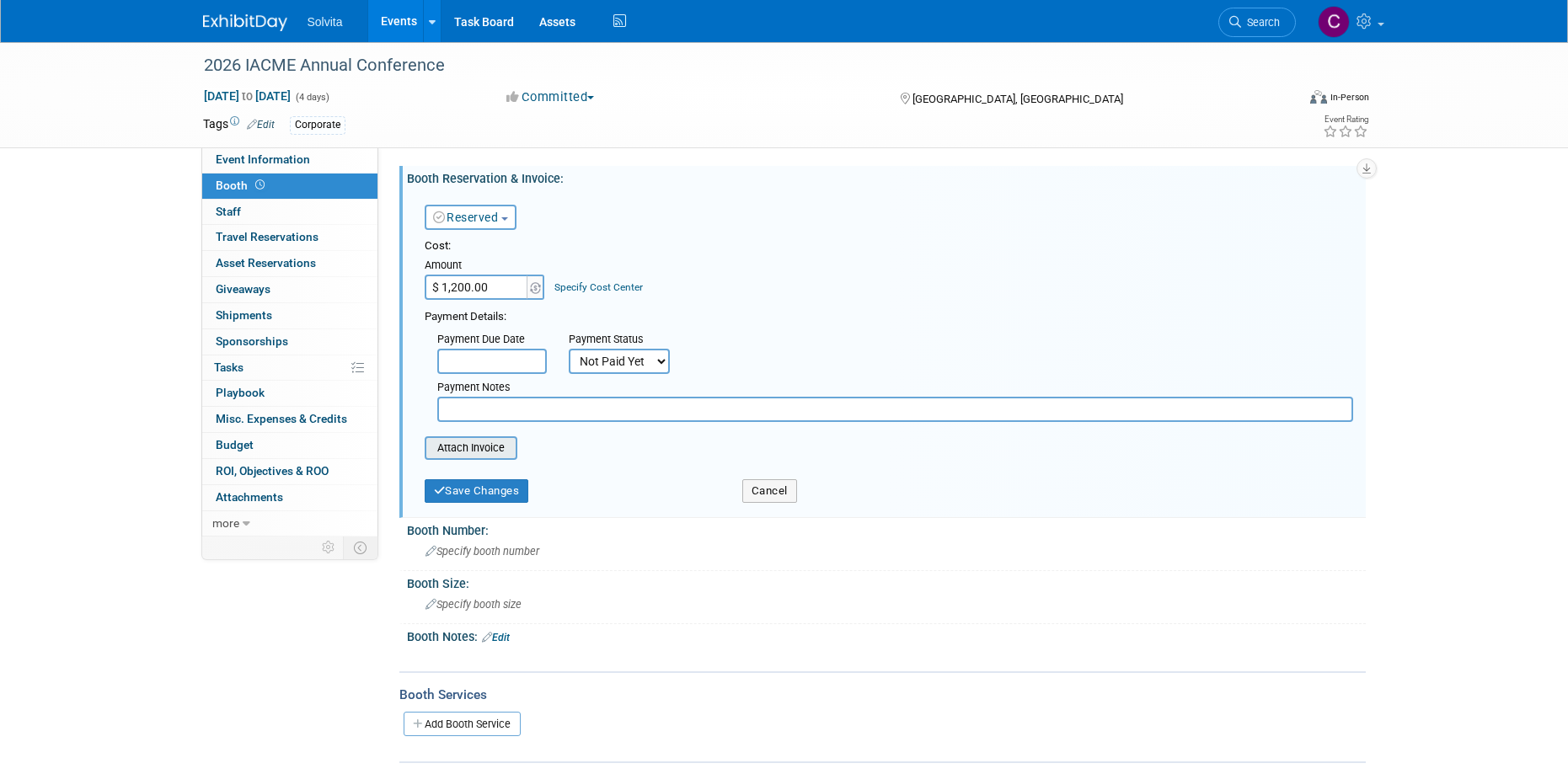
click at [453, 452] on input "file" at bounding box center [415, 448] width 201 height 20
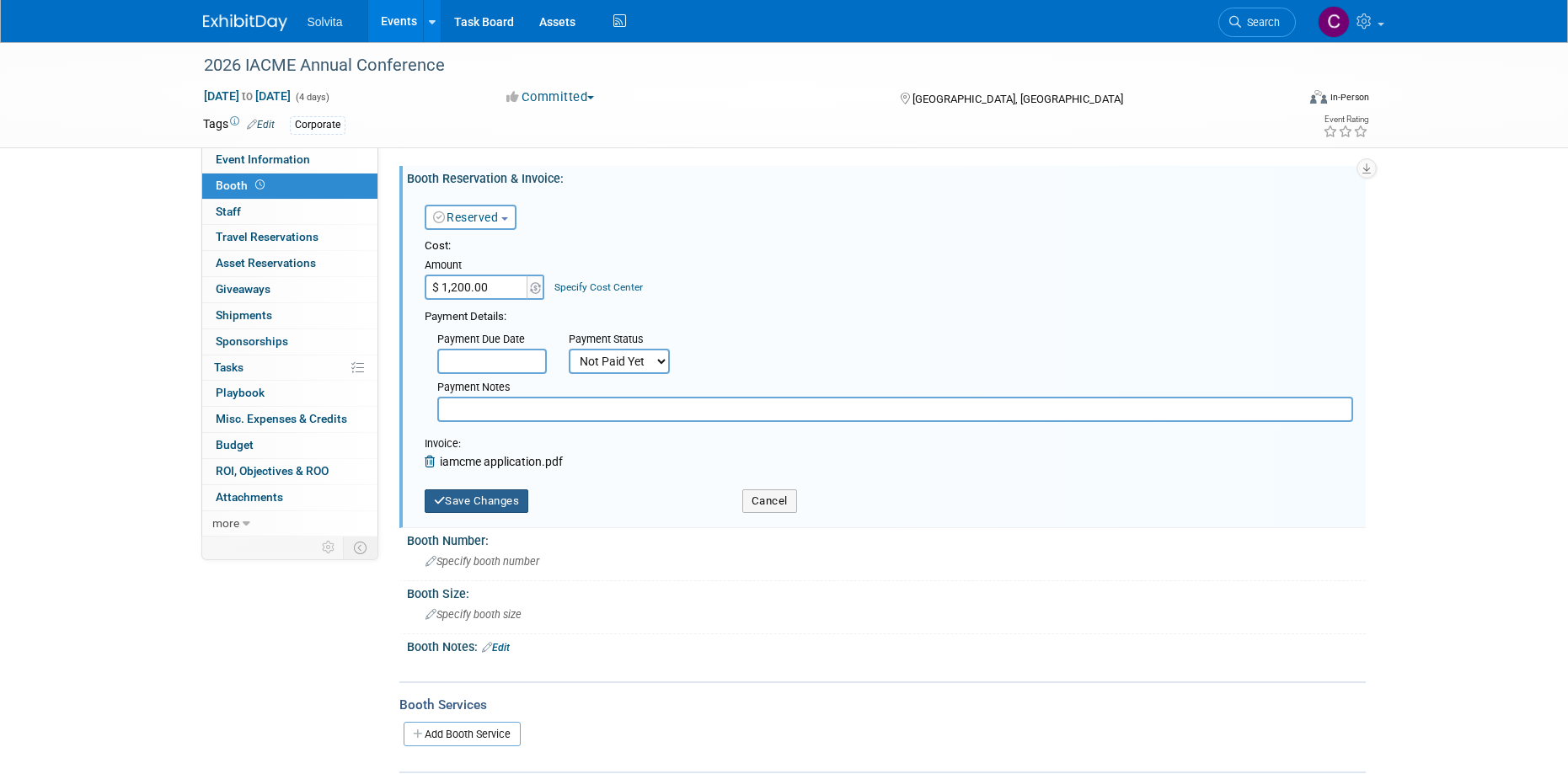
drag, startPoint x: 474, startPoint y: 509, endPoint x: 597, endPoint y: 544, distance: 127.9
click at [475, 509] on button "Save Changes" at bounding box center [476, 501] width 104 height 23
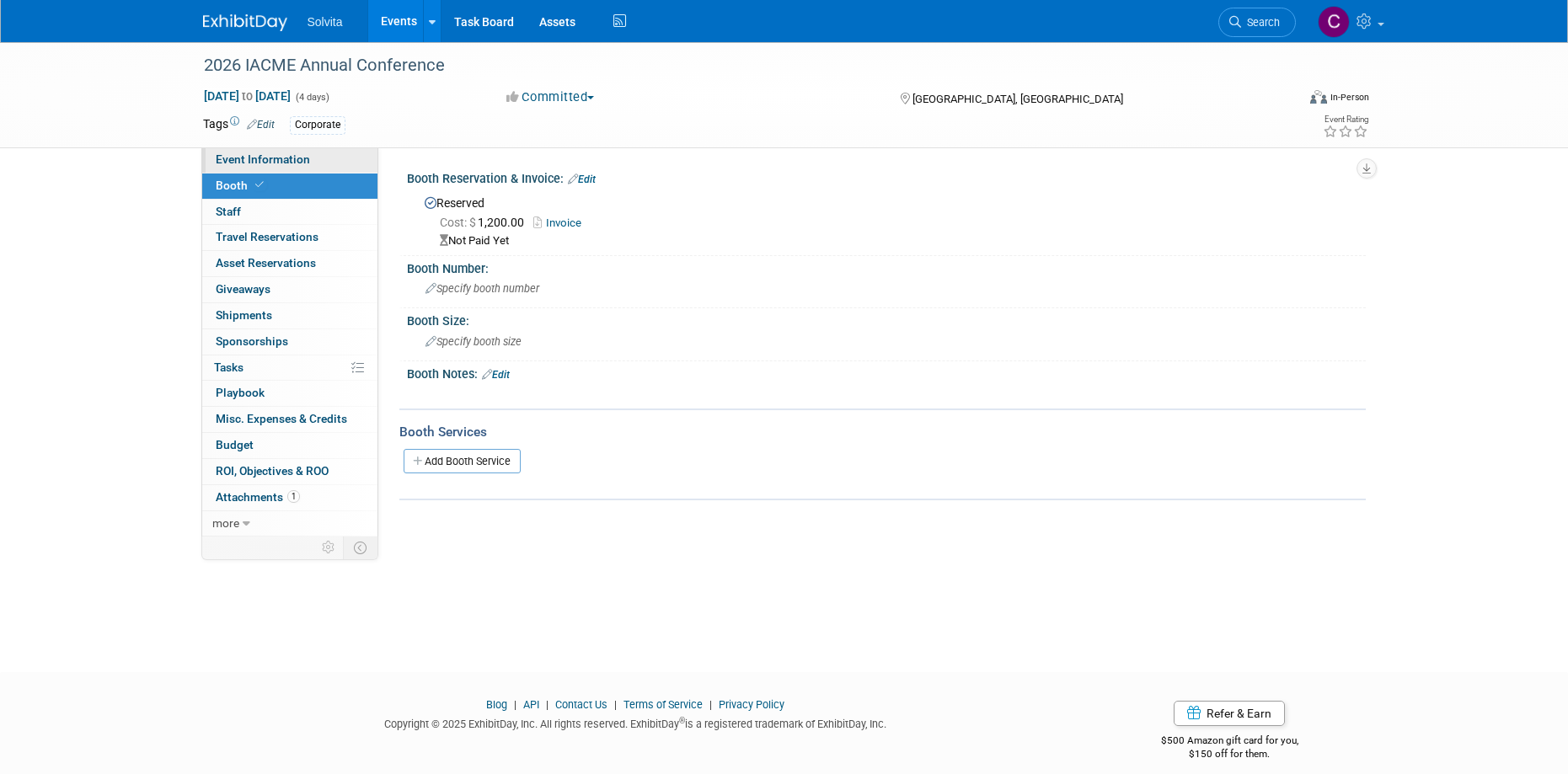
click at [241, 160] on span "Event Information" at bounding box center [263, 159] width 95 height 14
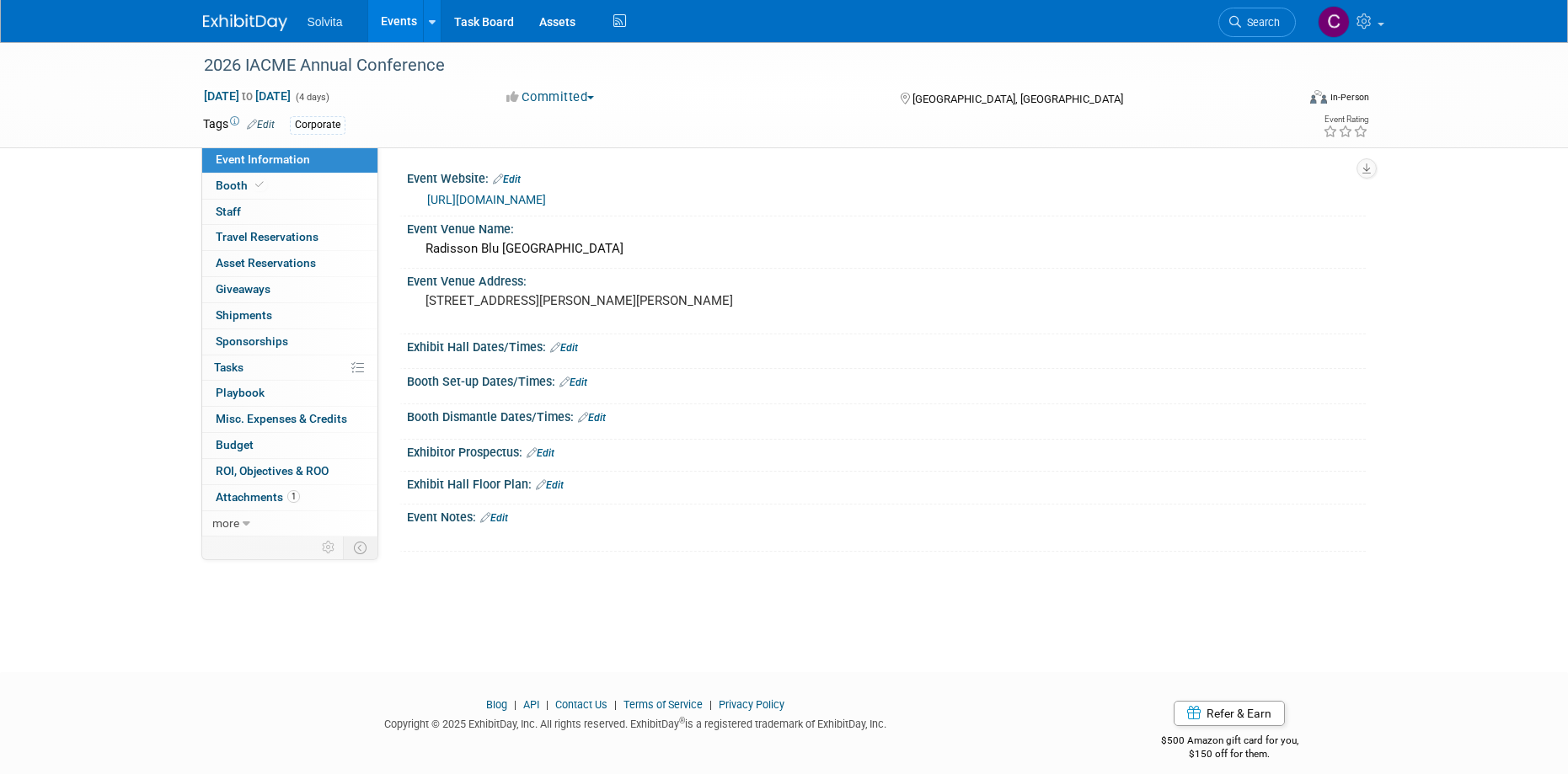
click at [516, 179] on link "Edit" at bounding box center [507, 180] width 28 height 12
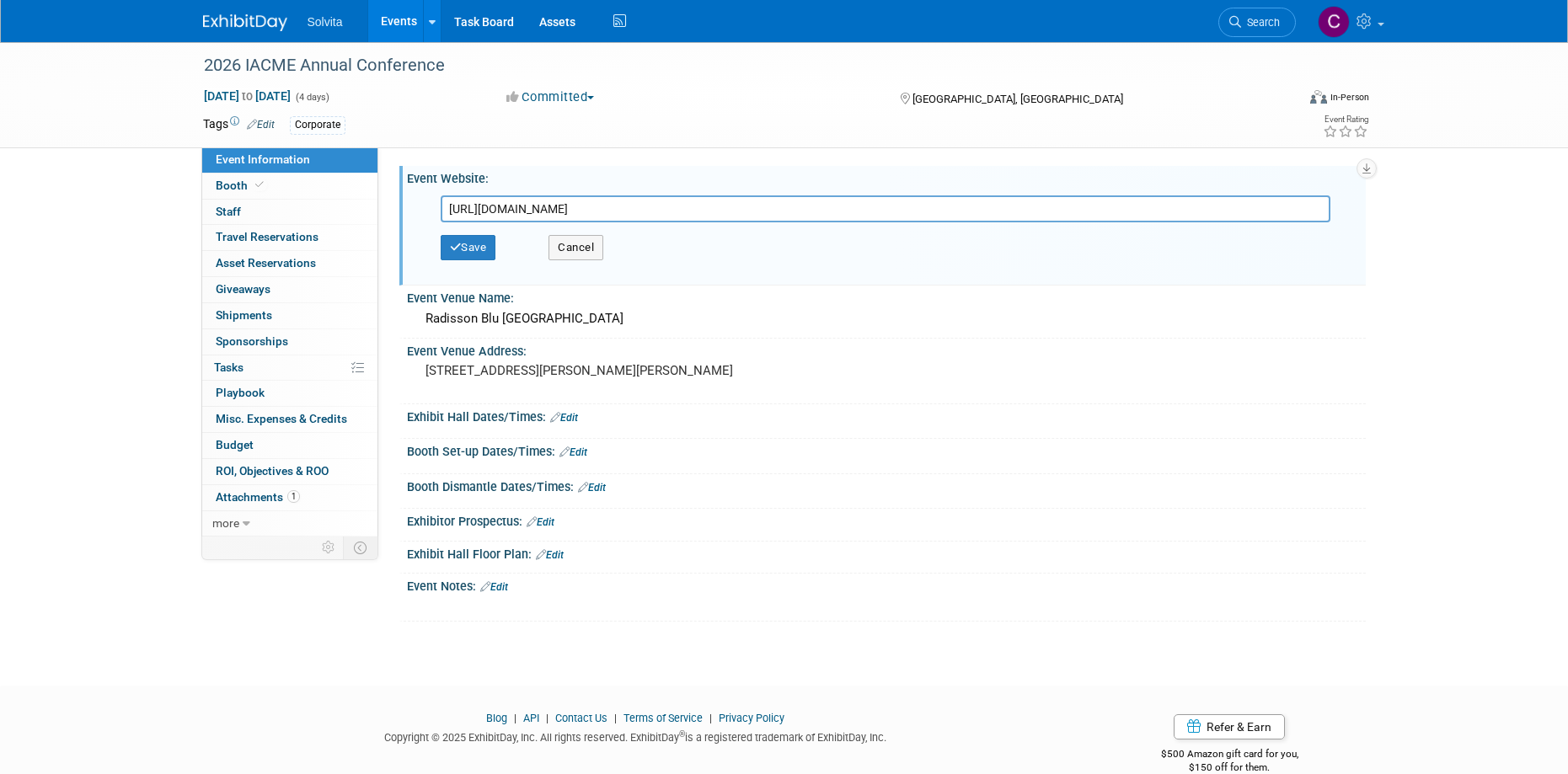
drag, startPoint x: 713, startPoint y: 214, endPoint x: 396, endPoint y: 211, distance: 317.0
click at [396, 211] on div "Event Website: Edit [URL][DOMAIN_NAME] [URL][DOMAIN_NAME] Save Cancel Edit Save…" at bounding box center [871, 342] width 988 height 389
type input "[URL][DOMAIN_NAME]"
click at [468, 249] on button "Save" at bounding box center [468, 247] width 56 height 25
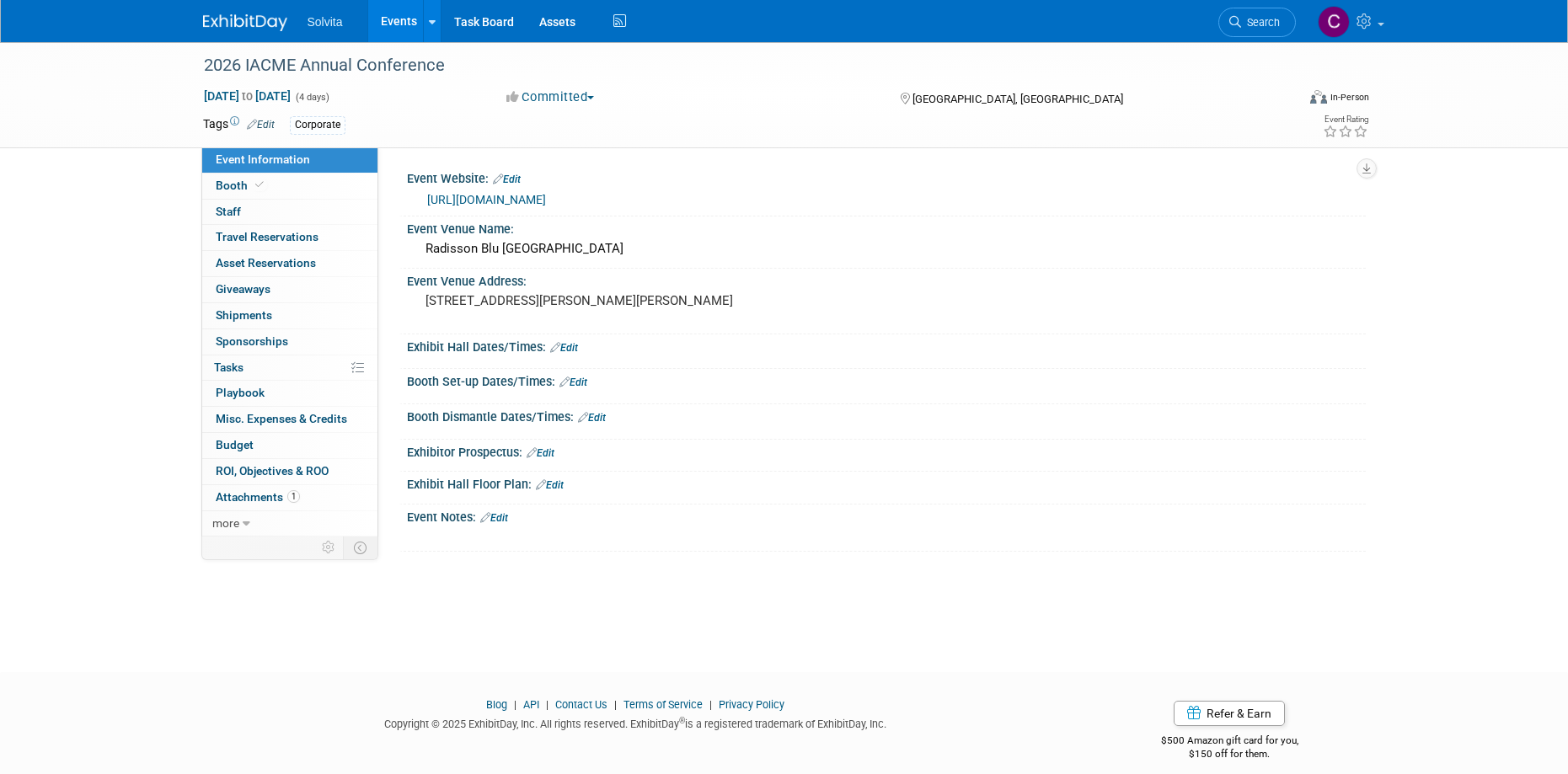
click at [563, 354] on div "Save Changes Cancel" at bounding box center [887, 359] width 959 height 10
click at [574, 343] on link "Edit" at bounding box center [564, 348] width 28 height 12
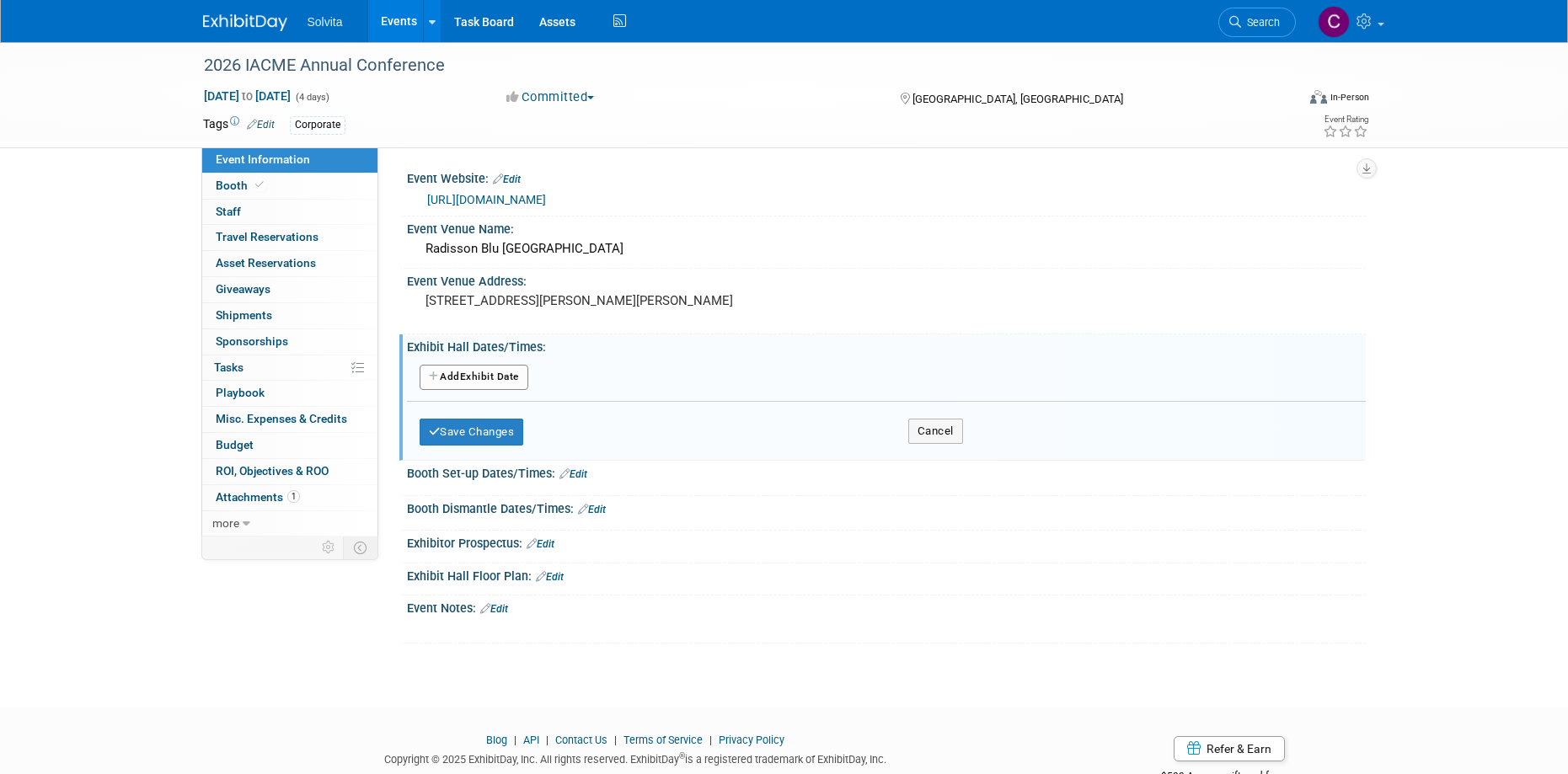
click at [505, 382] on button "Add Another Exhibit Date" at bounding box center [474, 377] width 108 height 25
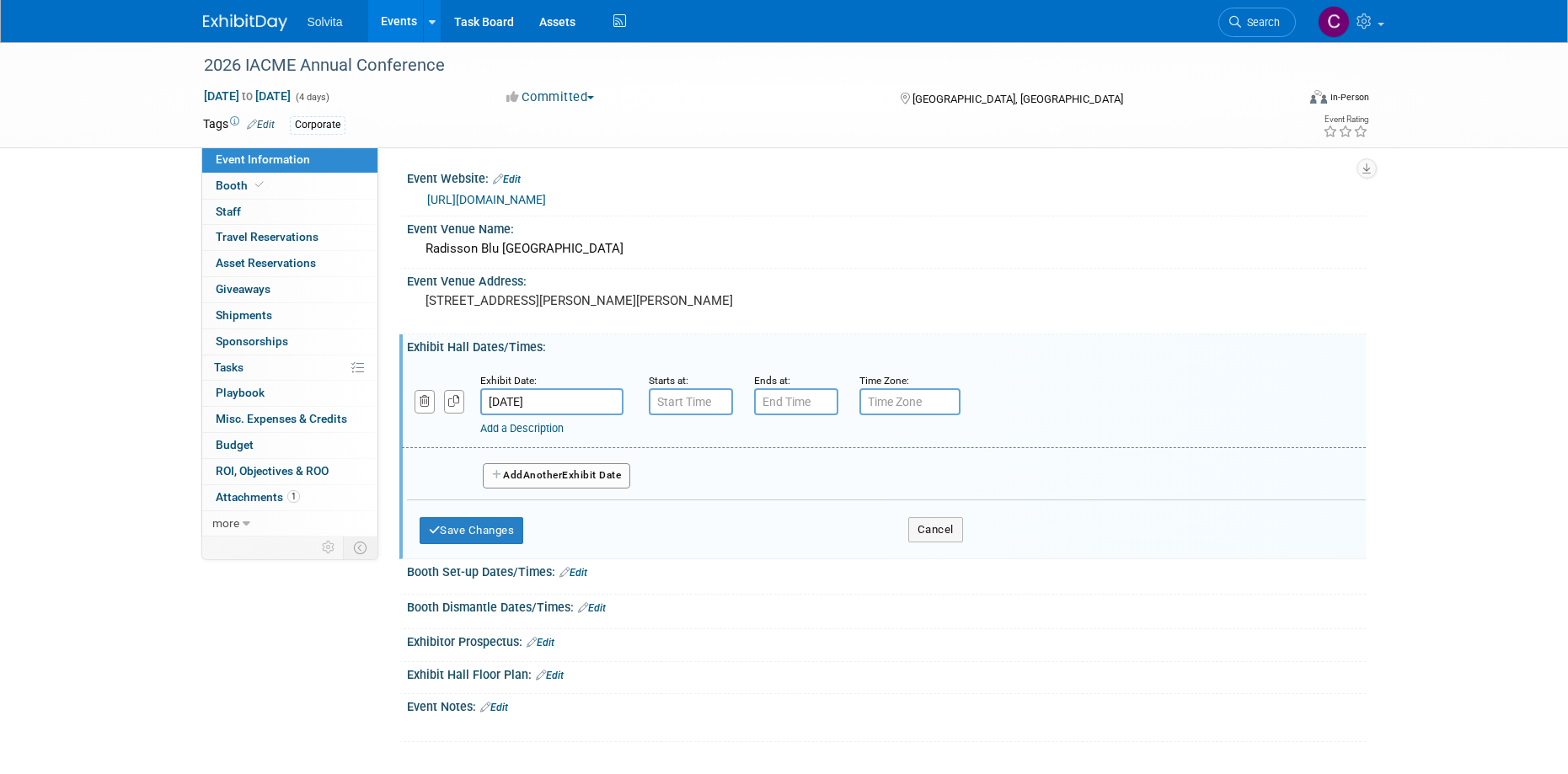
click at [578, 574] on link "Edit" at bounding box center [573, 573] width 28 height 12
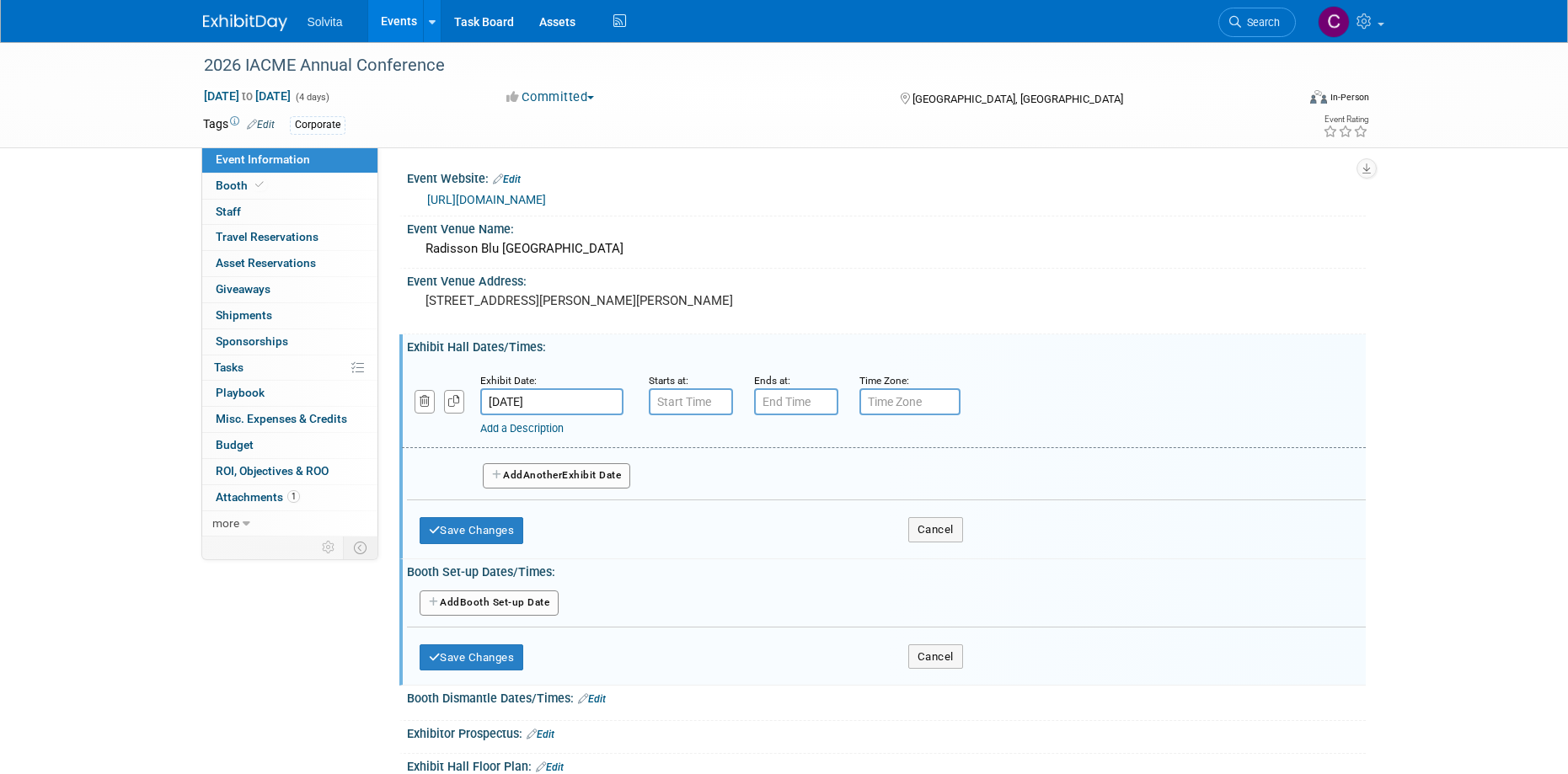
click at [524, 600] on button "Add Another Booth Set-up Date" at bounding box center [489, 603] width 139 height 25
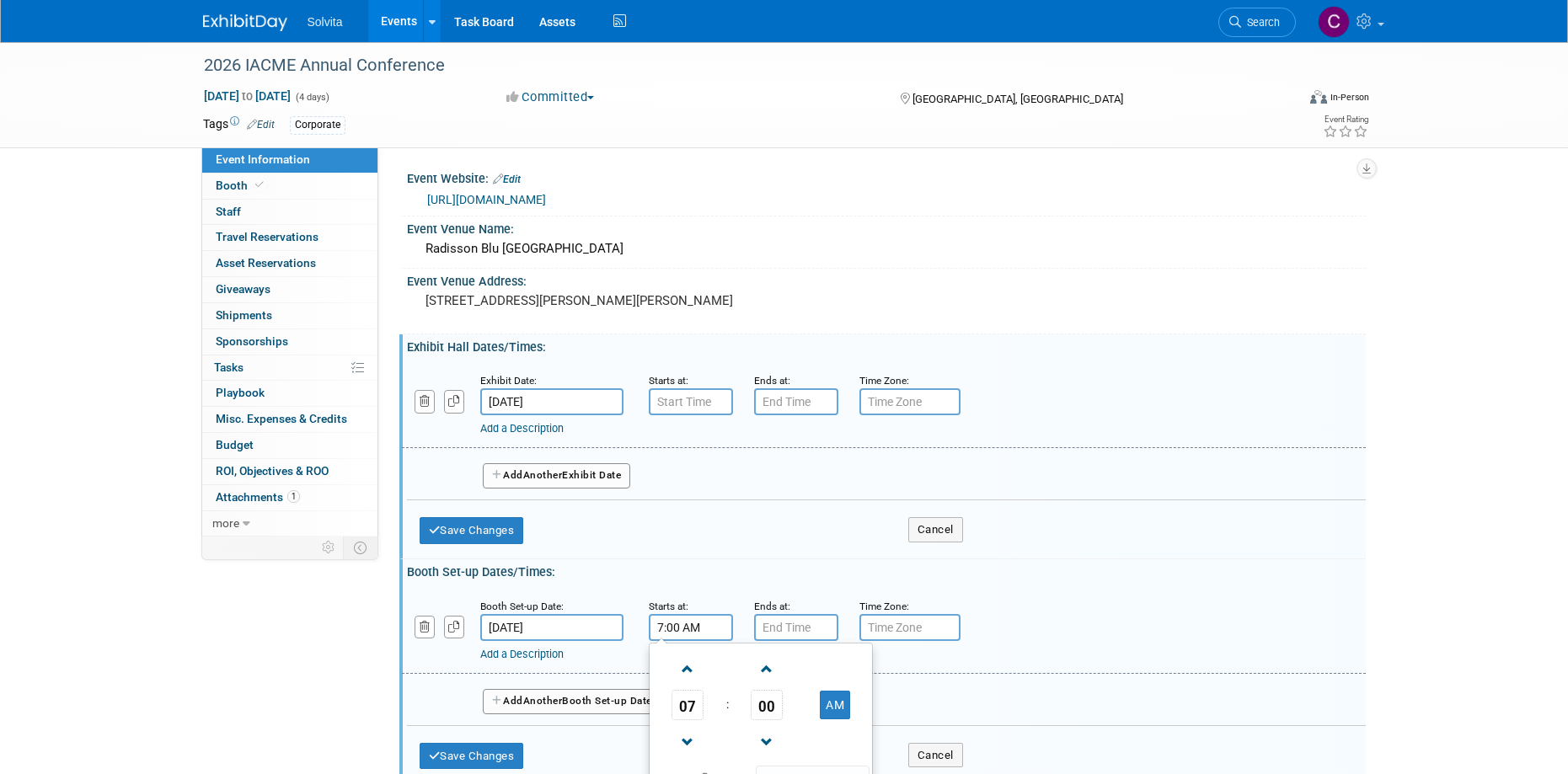
click at [686, 626] on input "7:00 AM" at bounding box center [691, 627] width 84 height 27
click at [692, 674] on span at bounding box center [688, 669] width 29 height 29
type input "10:00 AM"
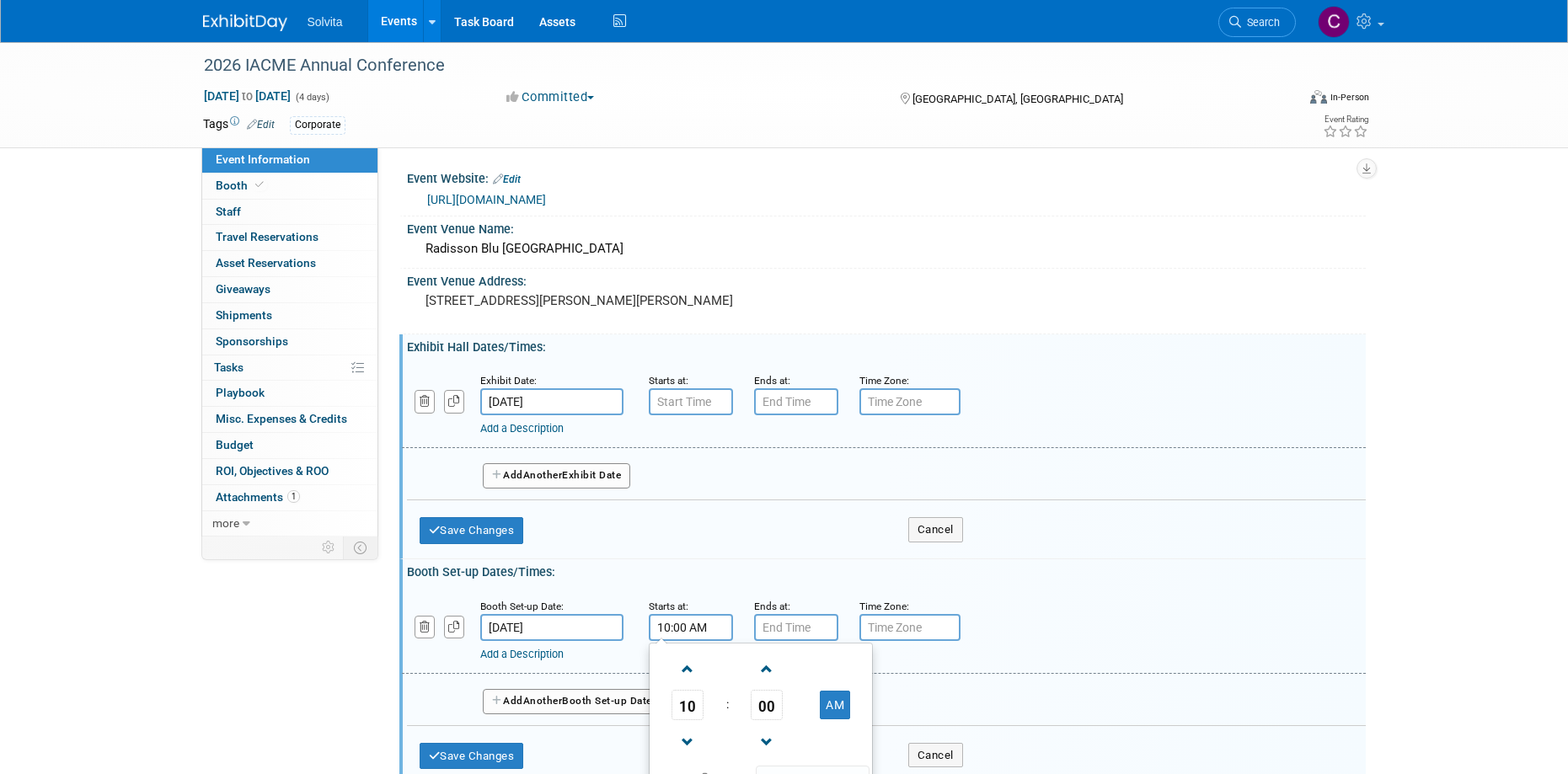
scroll to position [253, 0]
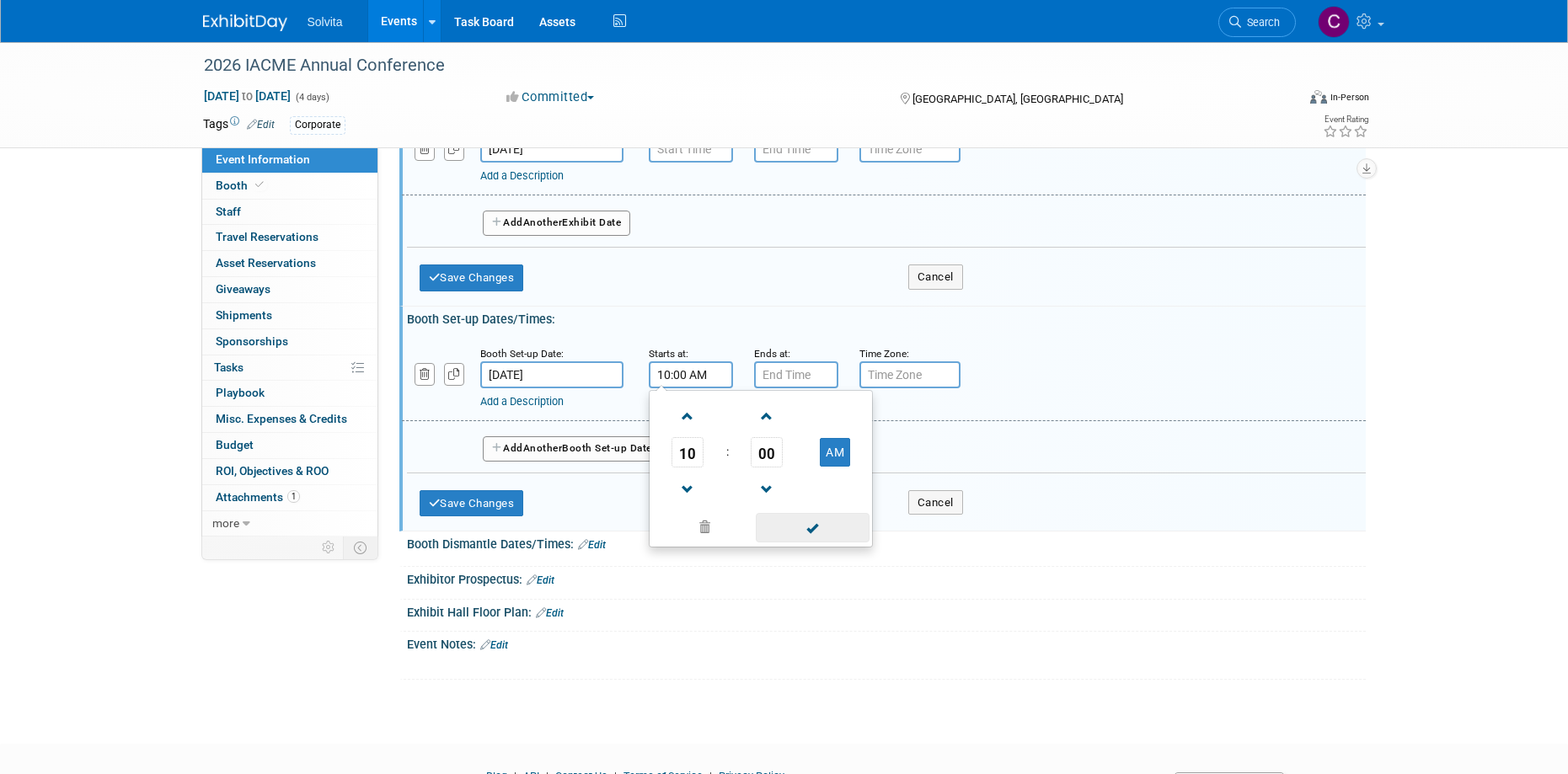
click at [804, 529] on span at bounding box center [813, 528] width 114 height 29
click at [794, 368] on input "7:00 PM" at bounding box center [796, 375] width 84 height 27
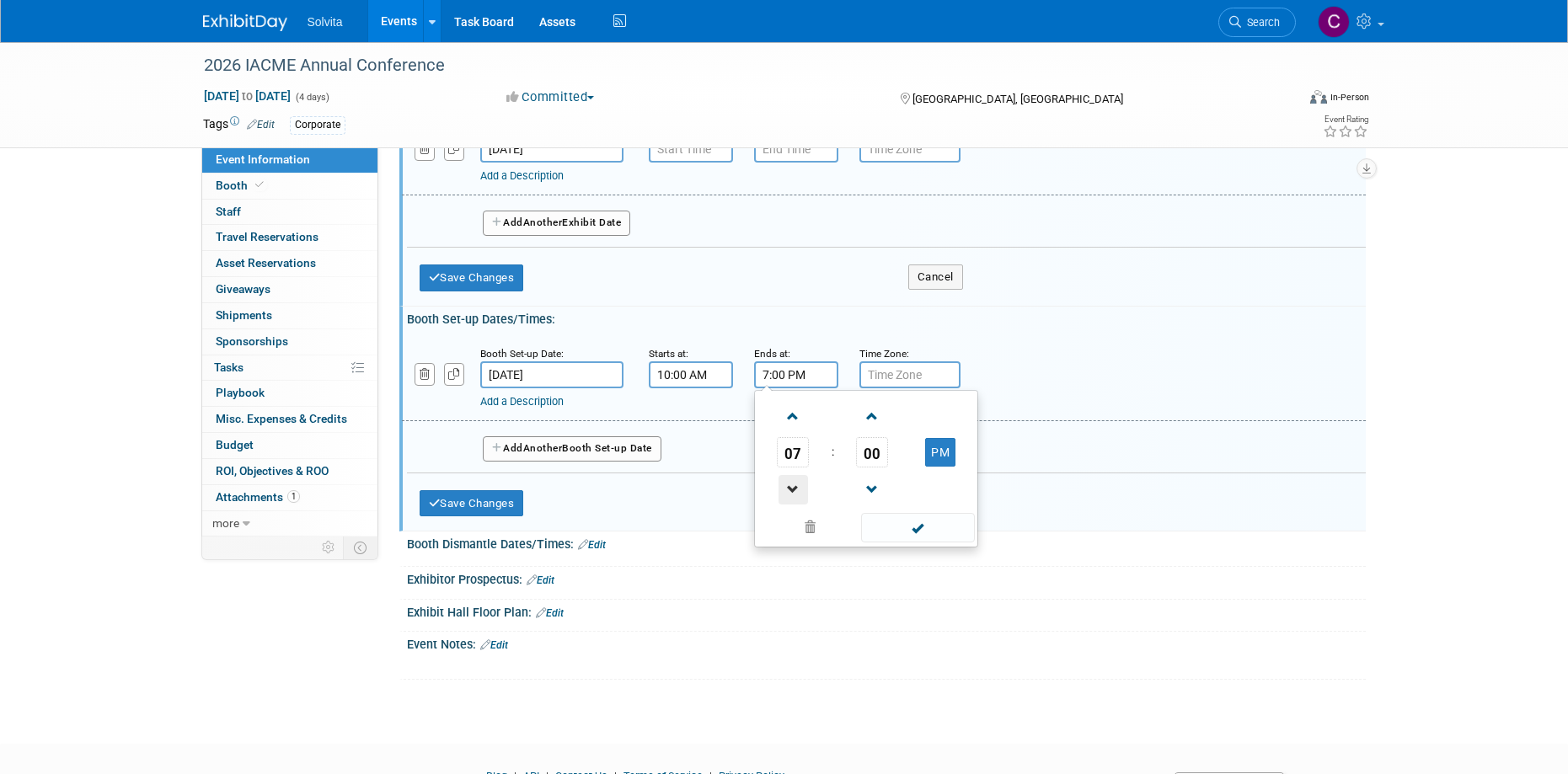
click at [797, 483] on span at bounding box center [793, 490] width 29 height 29
type input "3:00 PM"
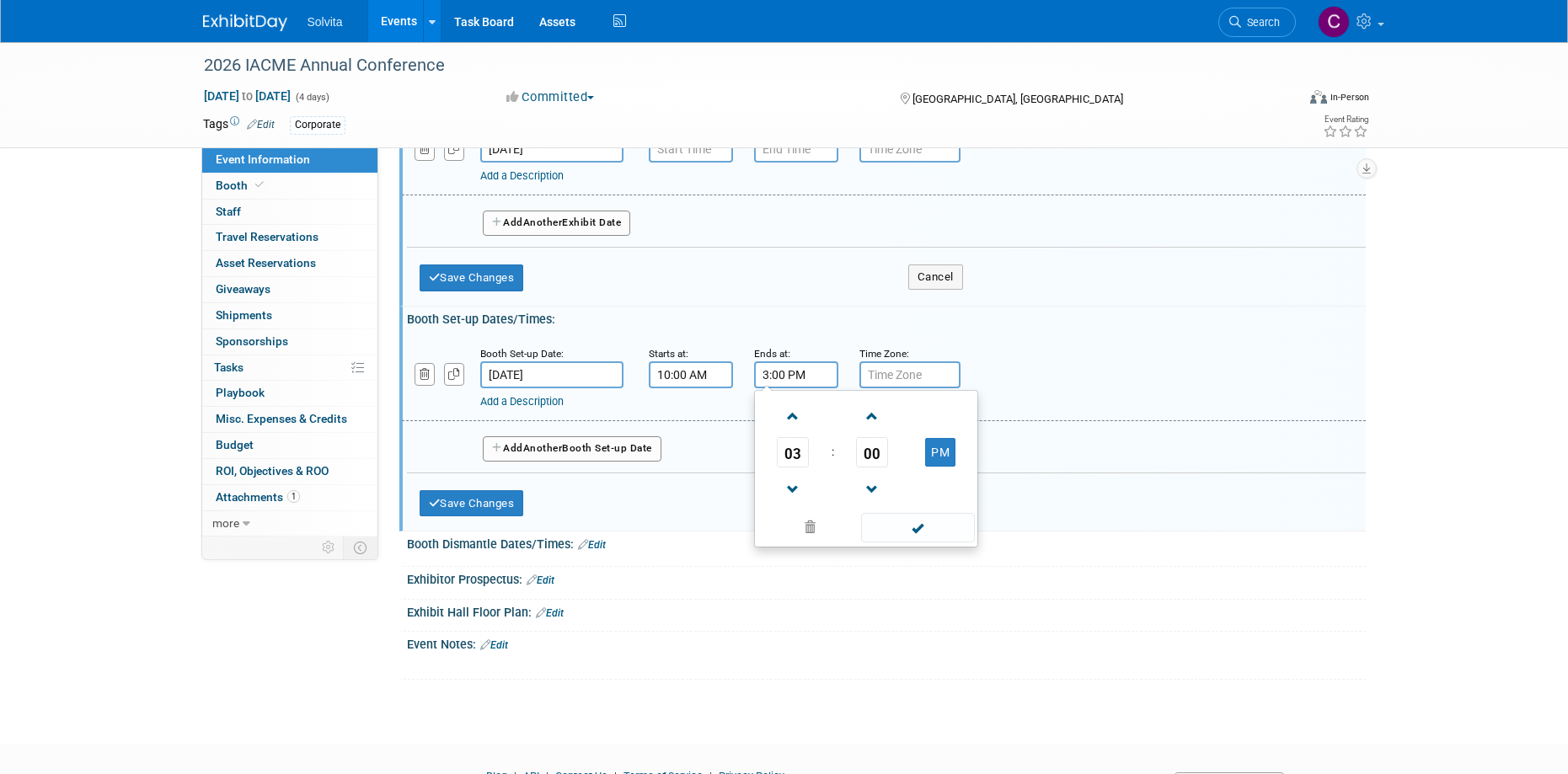
click at [912, 529] on span at bounding box center [918, 528] width 114 height 29
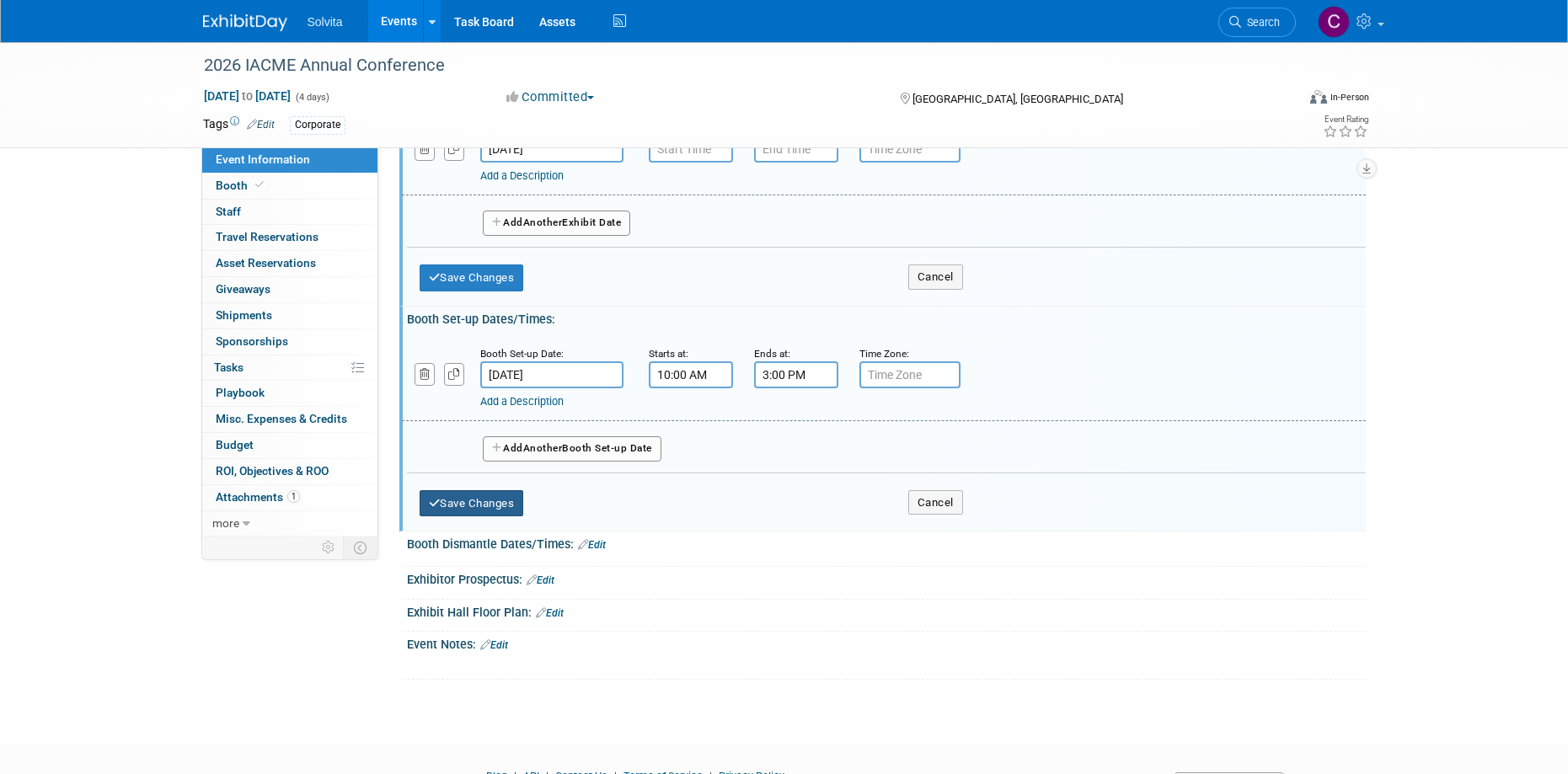
click at [486, 505] on button "Save Changes" at bounding box center [471, 504] width 104 height 27
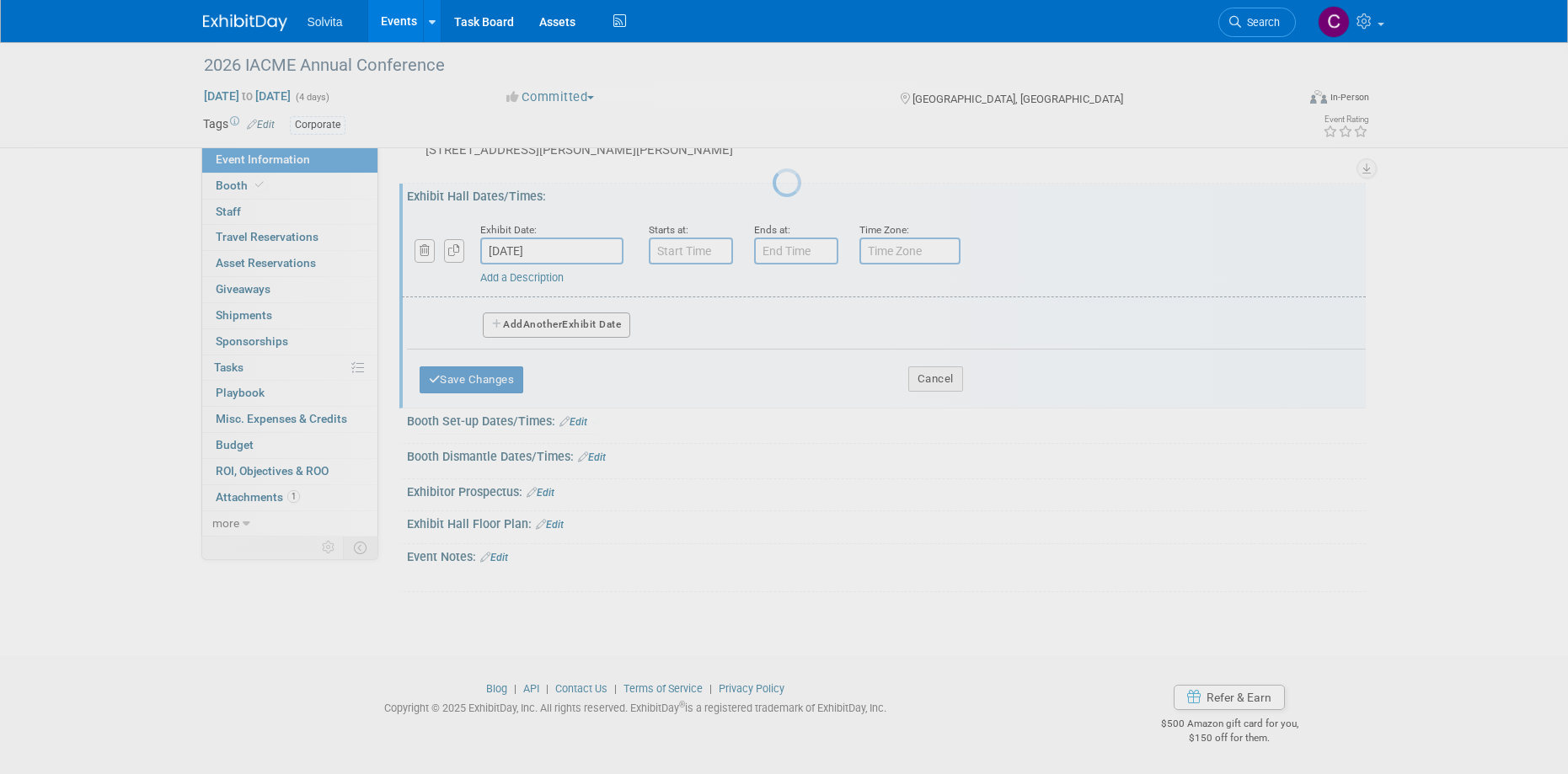
scroll to position [146, 0]
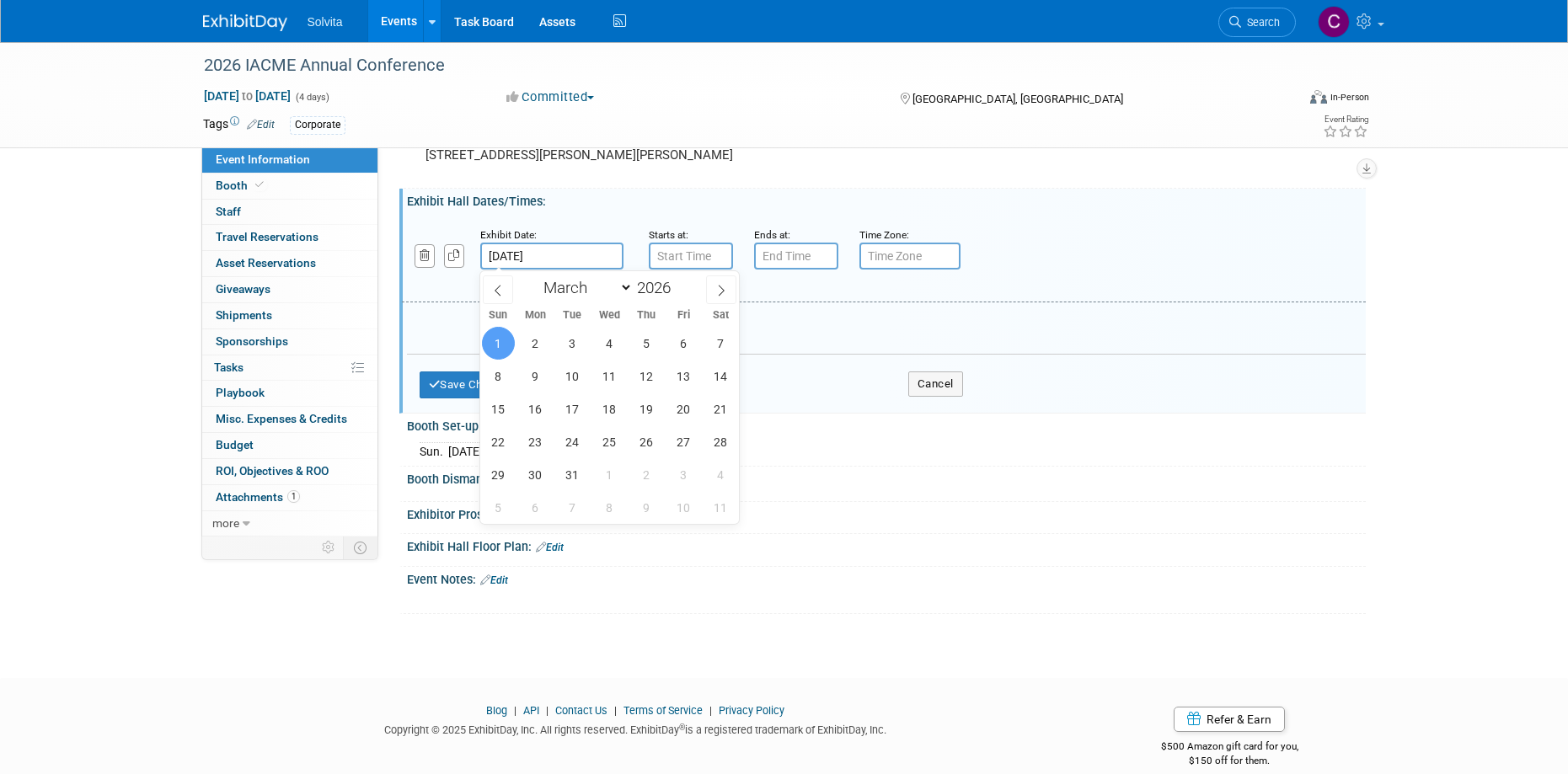
click at [568, 256] on input "[DATE]" at bounding box center [552, 256] width 143 height 27
click at [539, 346] on span "2" at bounding box center [536, 344] width 33 height 33
type input "[DATE]"
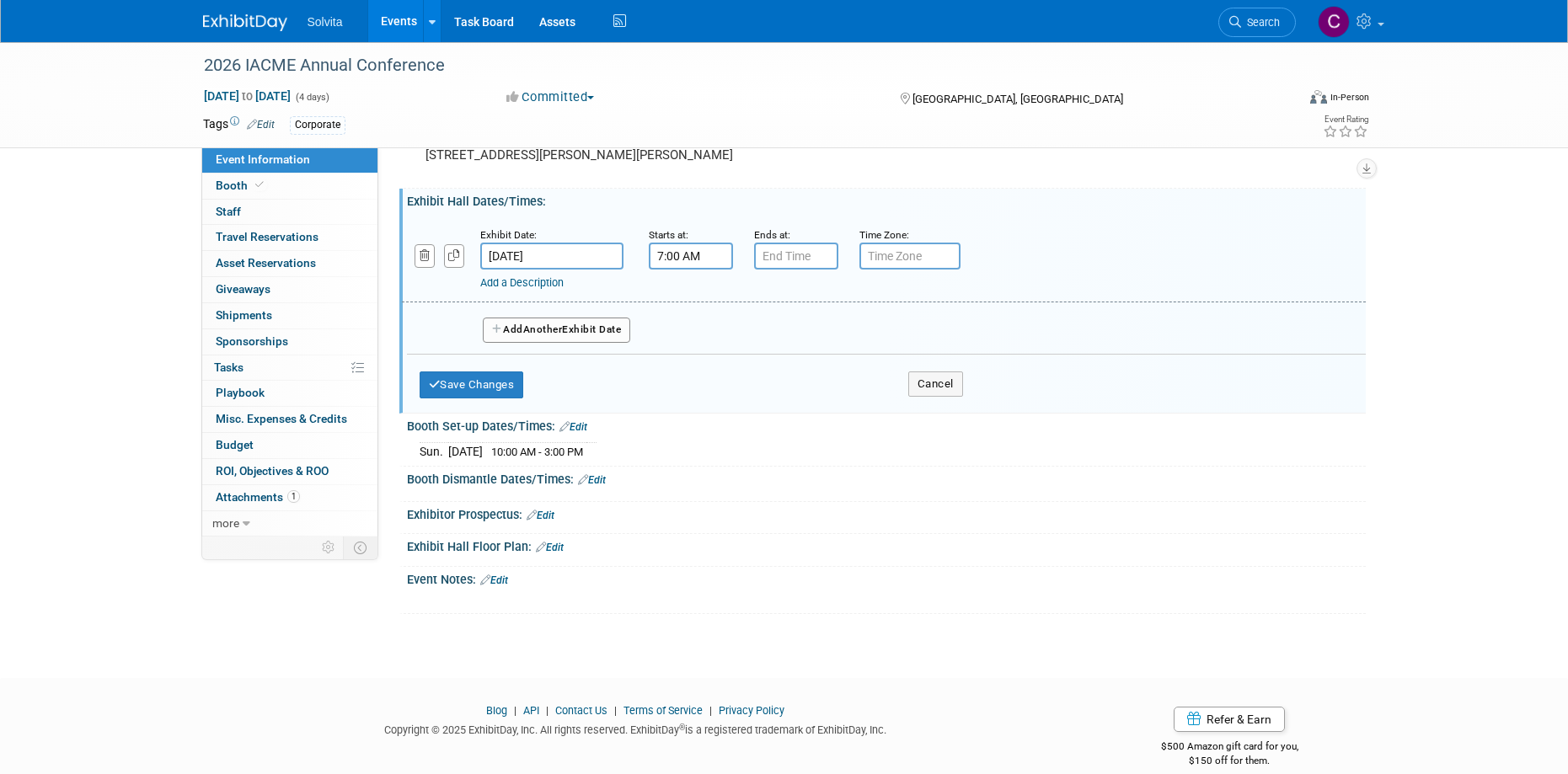
click at [676, 263] on input "7:00 AM" at bounding box center [691, 256] width 84 height 27
click at [694, 300] on span at bounding box center [688, 298] width 29 height 29
click at [772, 343] on span "00" at bounding box center [766, 333] width 32 height 30
click at [785, 340] on td "30" at bounding box center [788, 344] width 54 height 46
type input "8:30 AM"
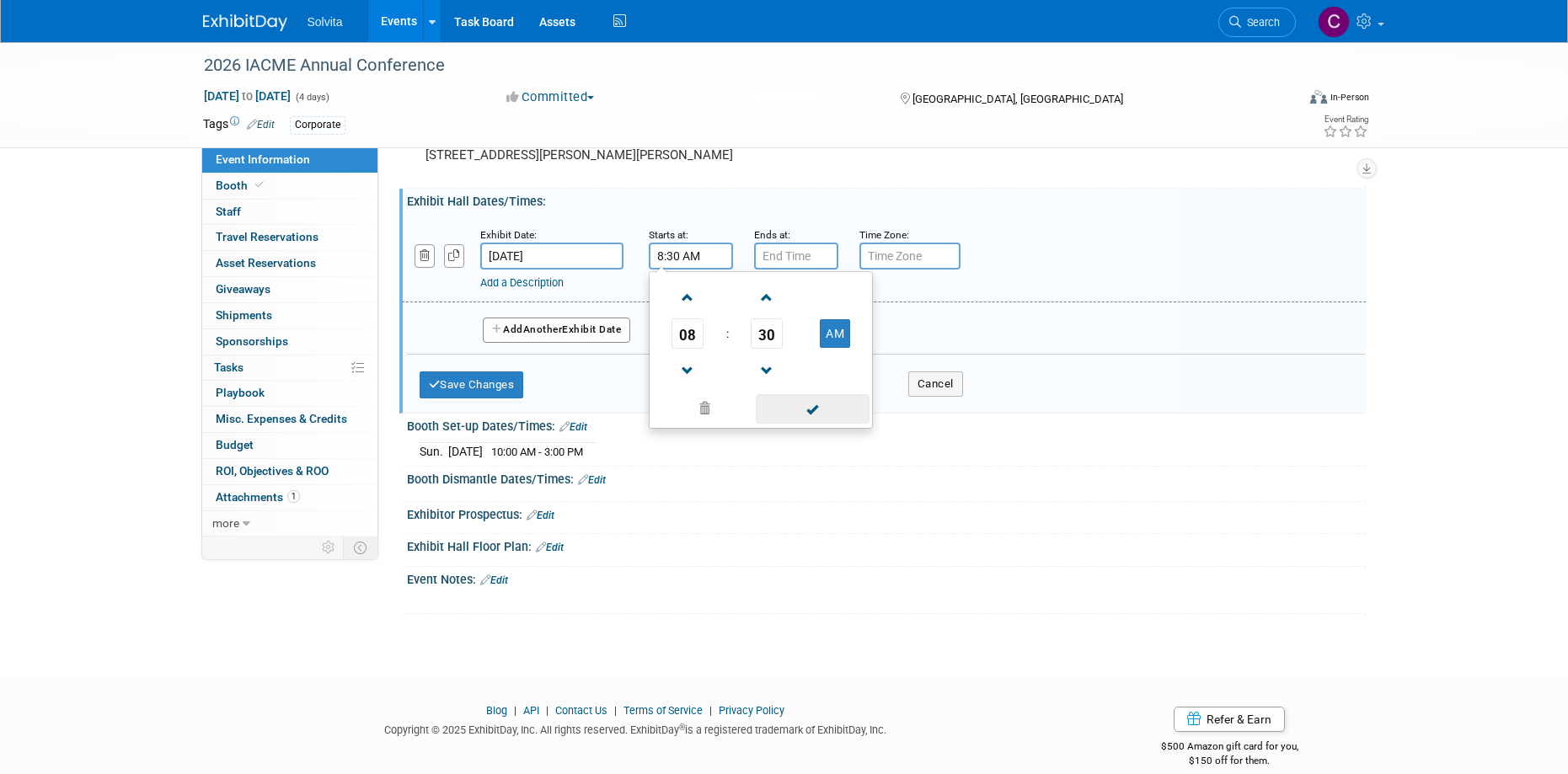
click at [787, 399] on span at bounding box center [813, 409] width 114 height 29
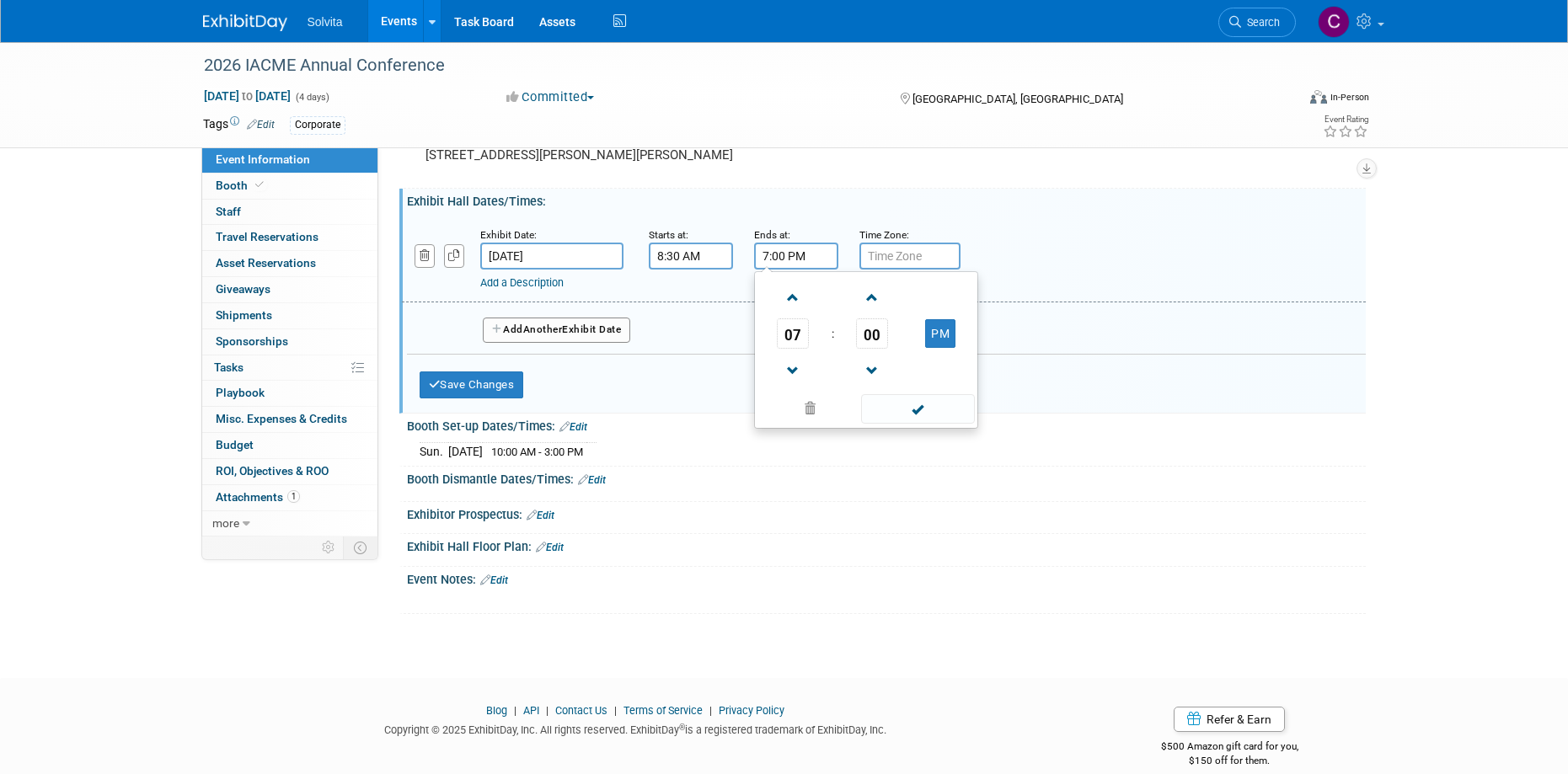
click at [772, 251] on input "7:00 PM" at bounding box center [796, 256] width 84 height 27
click at [796, 361] on span at bounding box center [793, 371] width 29 height 29
type input "5:00 PM"
click at [896, 404] on span at bounding box center [918, 409] width 114 height 29
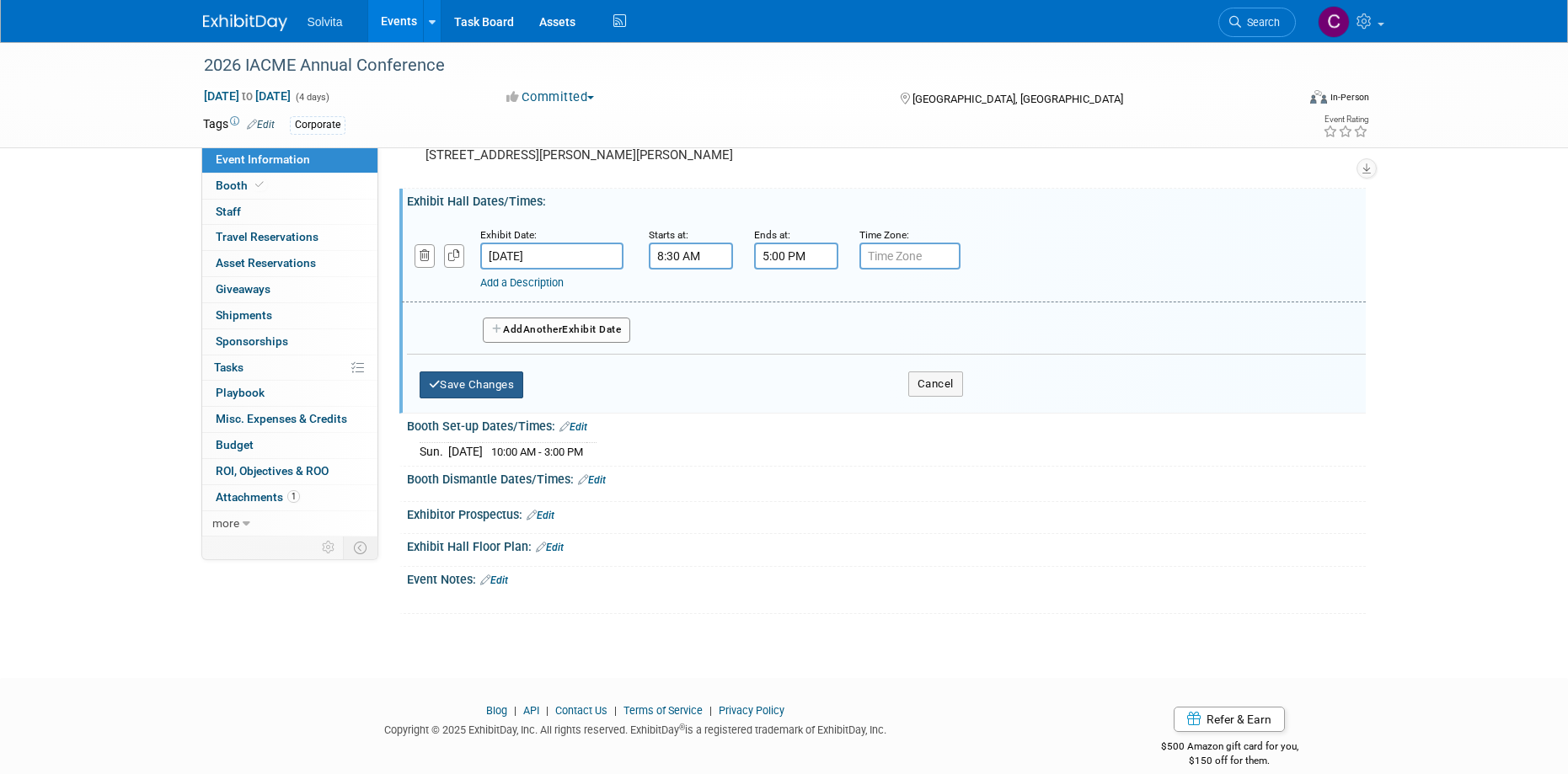
click at [512, 379] on button "Save Changes" at bounding box center [471, 385] width 104 height 27
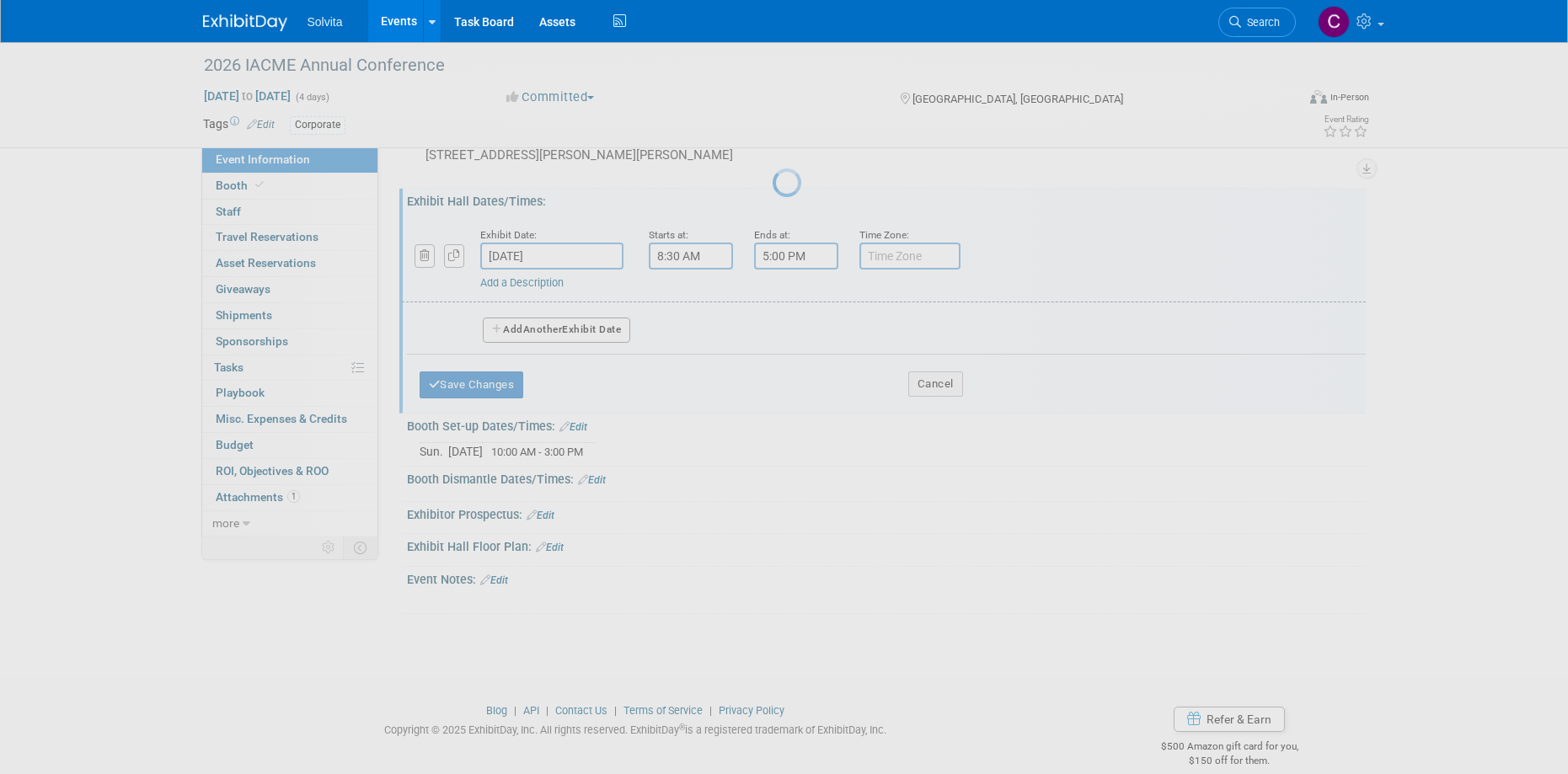
scroll to position [16, 0]
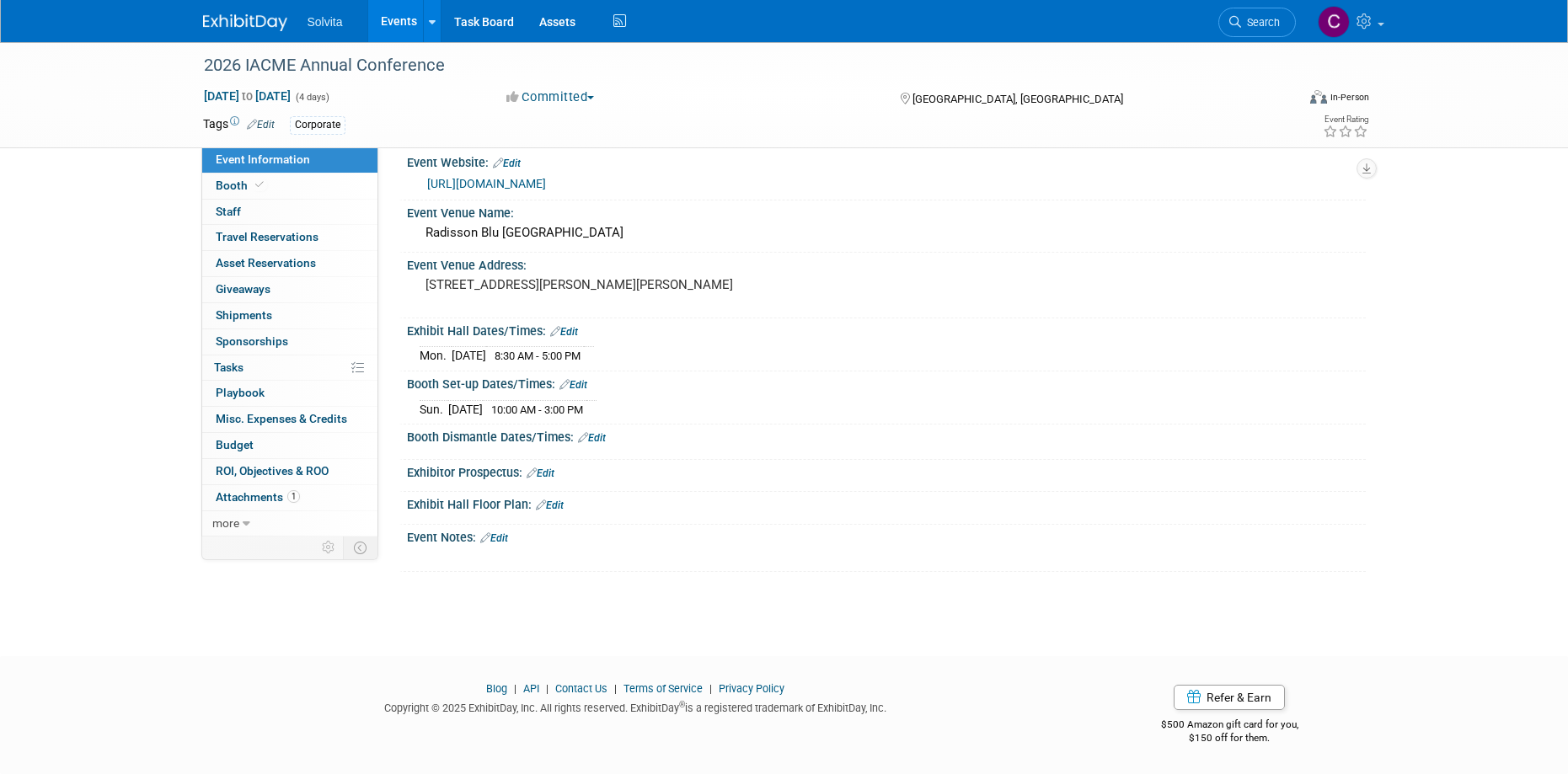
click at [574, 334] on link "Edit" at bounding box center [564, 332] width 28 height 12
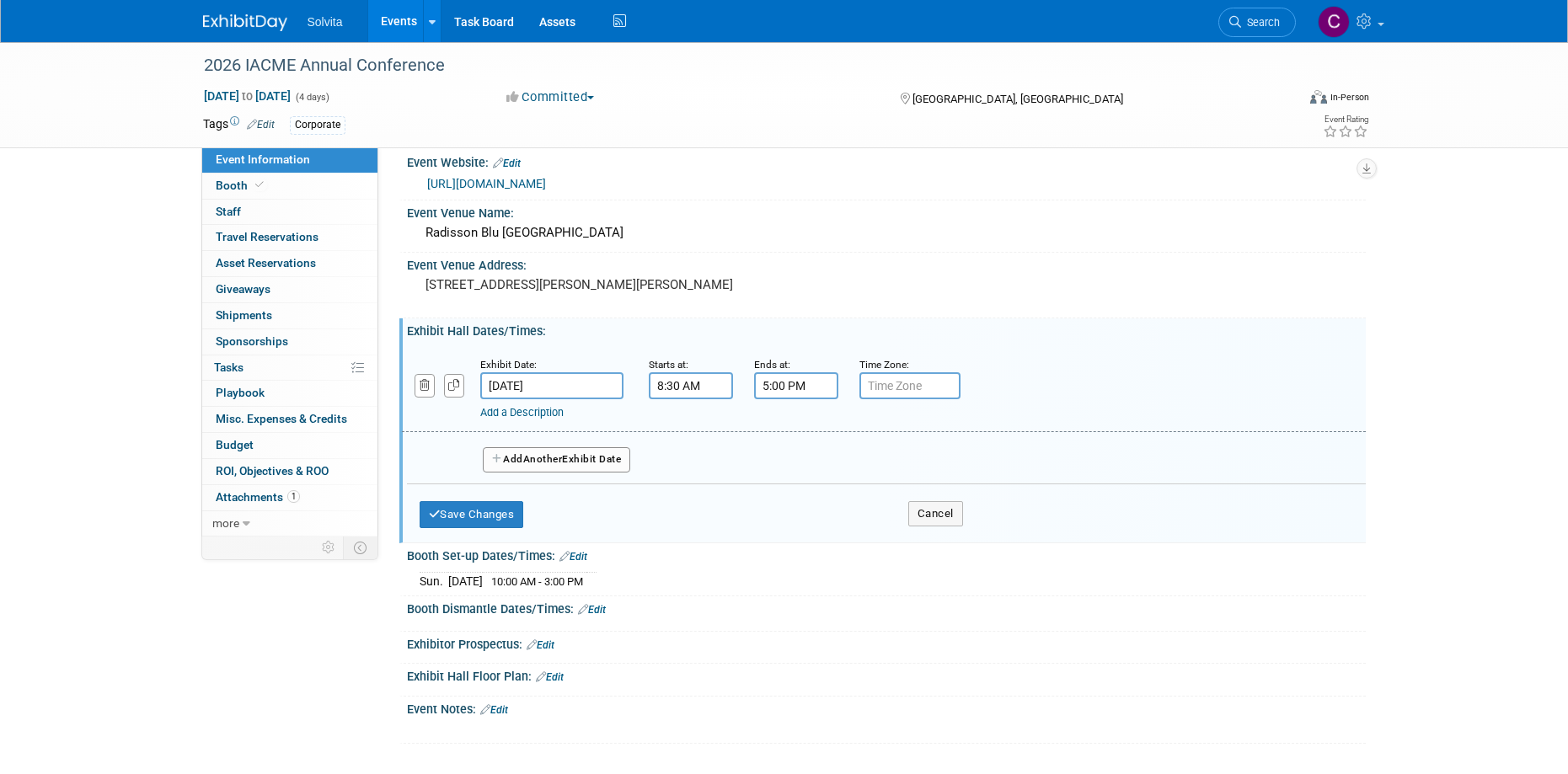
click at [576, 462] on button "Add Another Exhibit Date" at bounding box center [557, 460] width 148 height 25
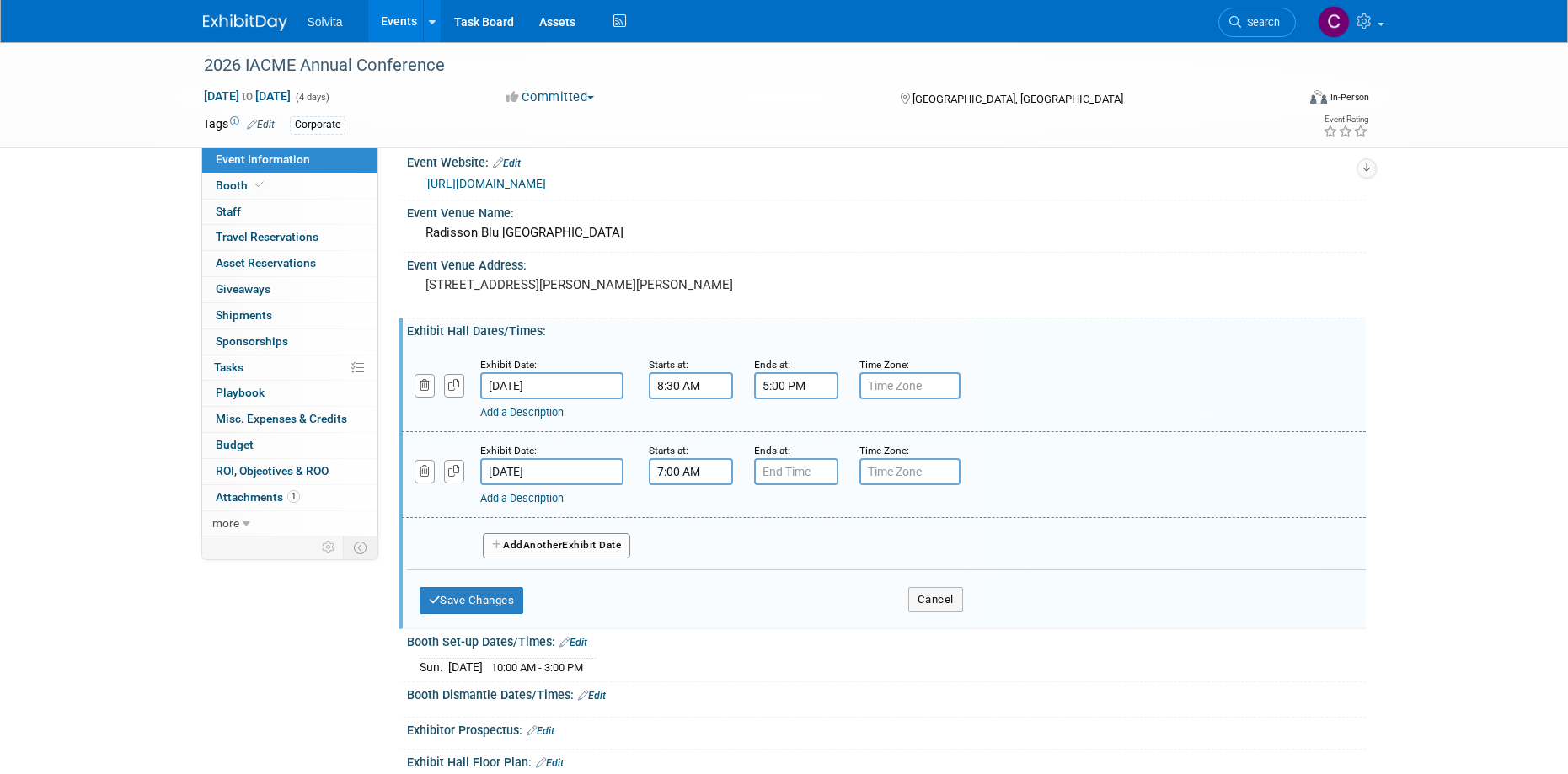
click at [681, 471] on input "7:00 AM" at bounding box center [691, 471] width 84 height 27
click at [685, 515] on span at bounding box center [688, 513] width 29 height 29
click at [762, 550] on span "00" at bounding box center [766, 549] width 32 height 30
click at [797, 555] on td "30" at bounding box center [788, 559] width 54 height 46
type input "8:30 AM"
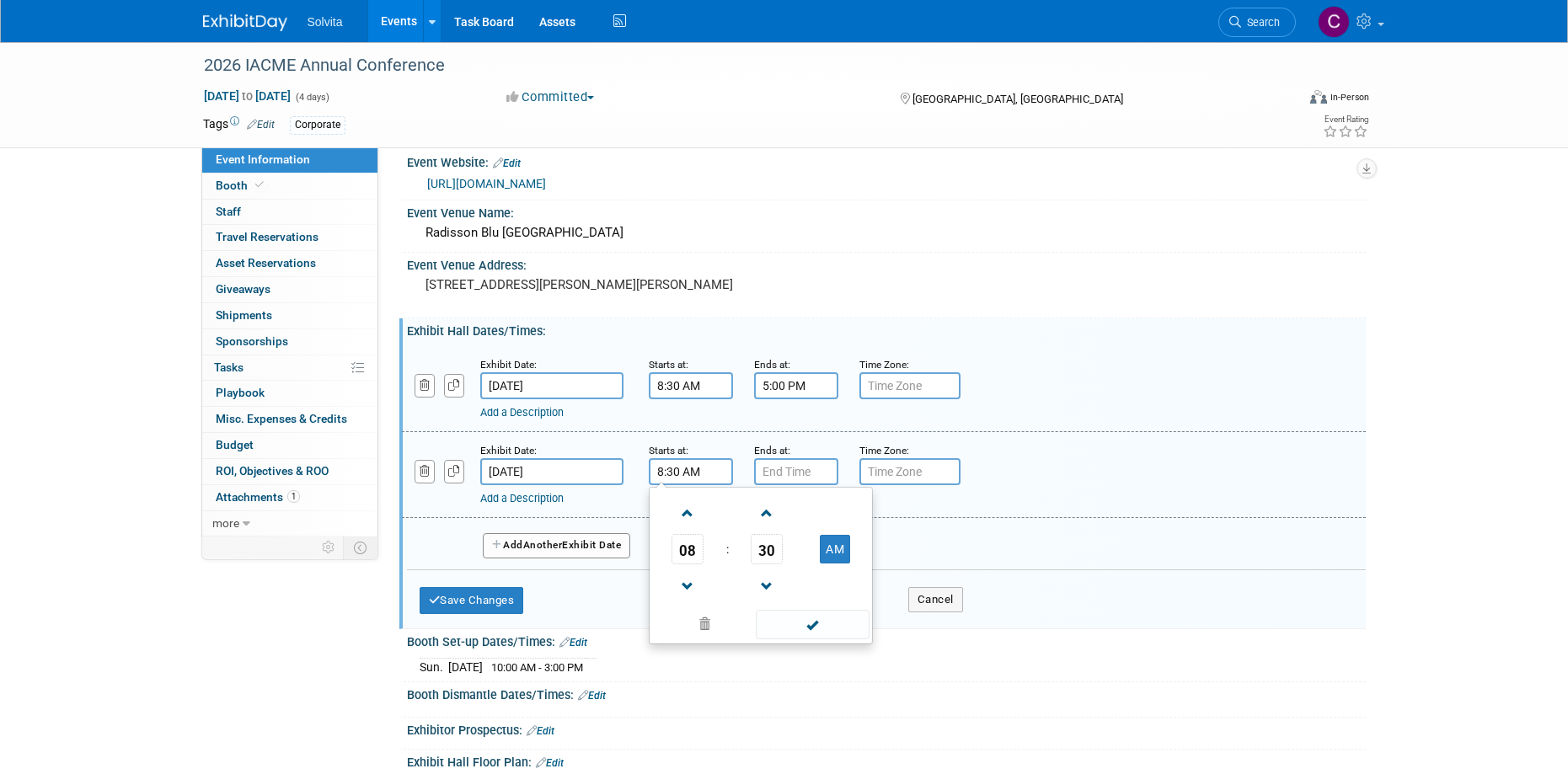
drag, startPoint x: 813, startPoint y: 623, endPoint x: 808, endPoint y: 587, distance: 36.3
click at [812, 623] on span at bounding box center [813, 625] width 114 height 29
click at [791, 458] on input "7:00 PM" at bounding box center [796, 471] width 84 height 27
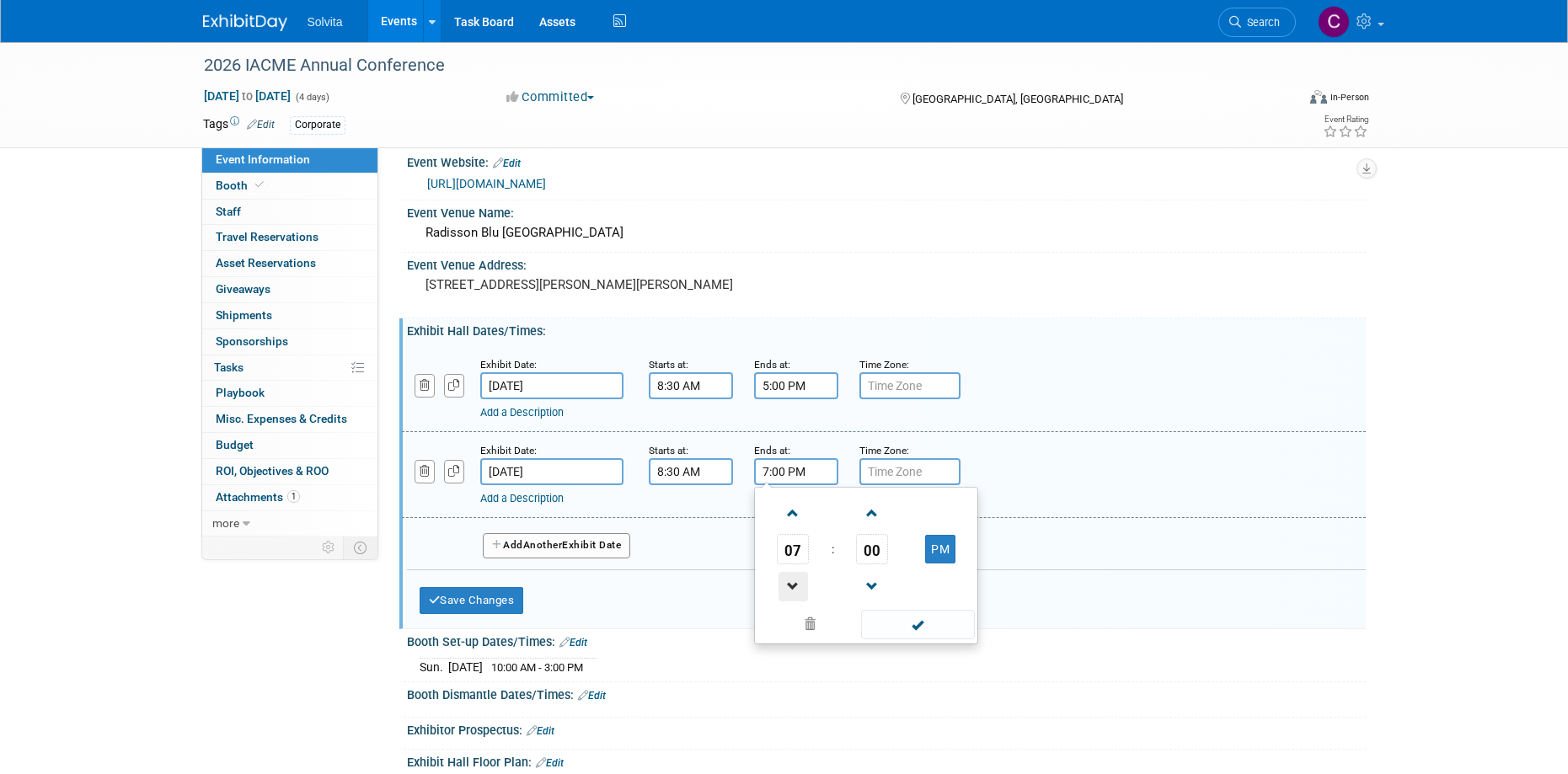
click at [795, 579] on span at bounding box center [793, 587] width 29 height 29
click at [796, 580] on span at bounding box center [793, 587] width 29 height 29
type input "5:00 PM"
click at [914, 629] on span at bounding box center [918, 625] width 114 height 29
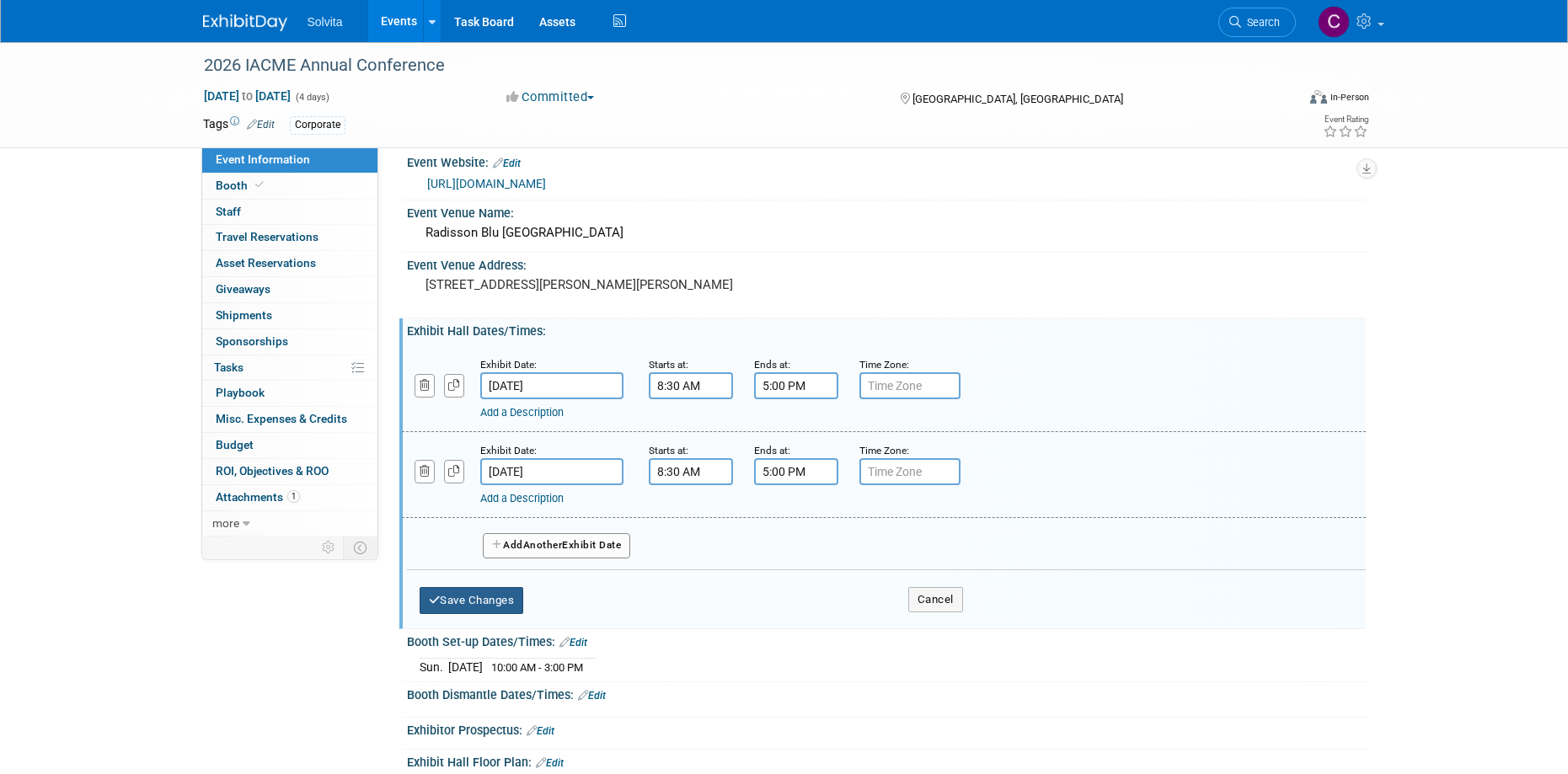
click at [490, 602] on button "Save Changes" at bounding box center [471, 600] width 104 height 27
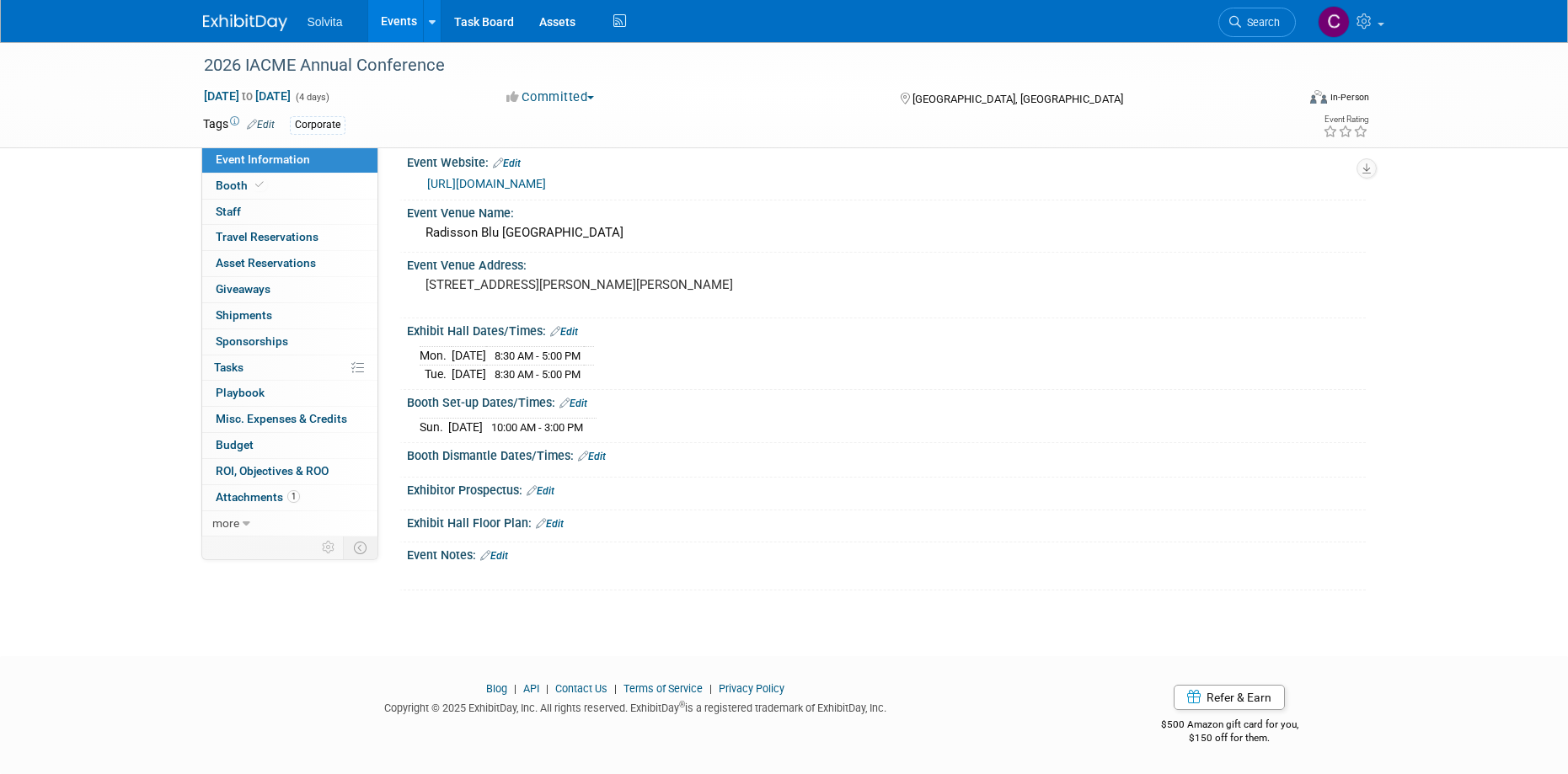
click at [995, 475] on div "Booth Dismantle Dates/Times: Edit Save Changes Cancel" at bounding box center [883, 461] width 967 height 35
click at [405, 25] on link "Events" at bounding box center [399, 21] width 61 height 42
